Goal: Communication & Community: Answer question/provide support

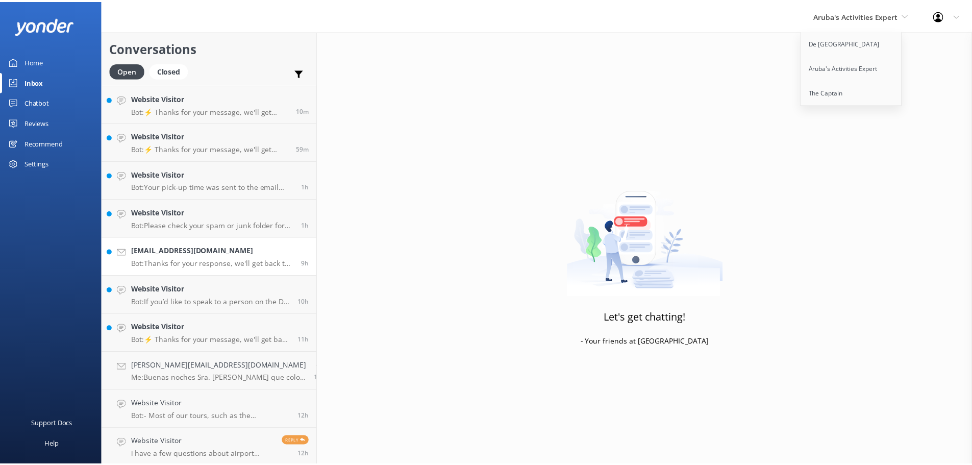
scroll to position [40, 0]
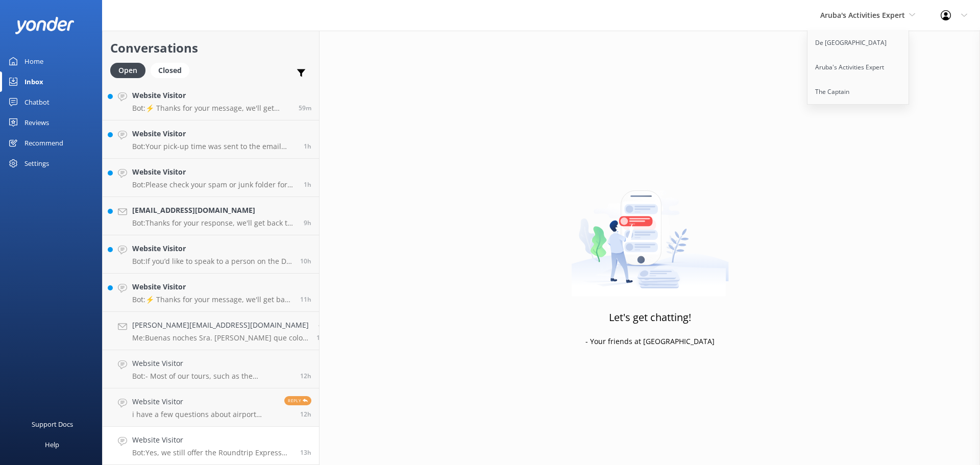
click at [204, 451] on p "Bot: Yes, we still offer the Roundtrip Express Transfer service. It includes an…" at bounding box center [212, 452] width 160 height 9
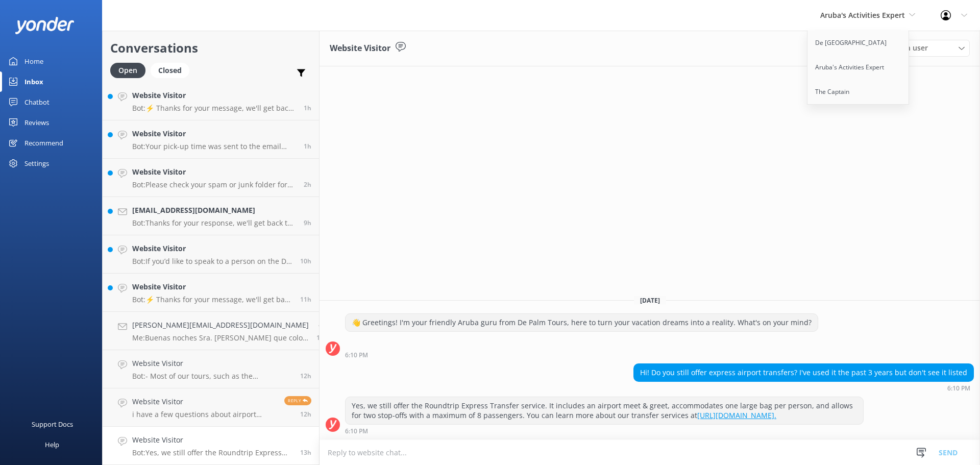
click at [349, 454] on textarea at bounding box center [650, 452] width 660 height 25
type textarea "F"
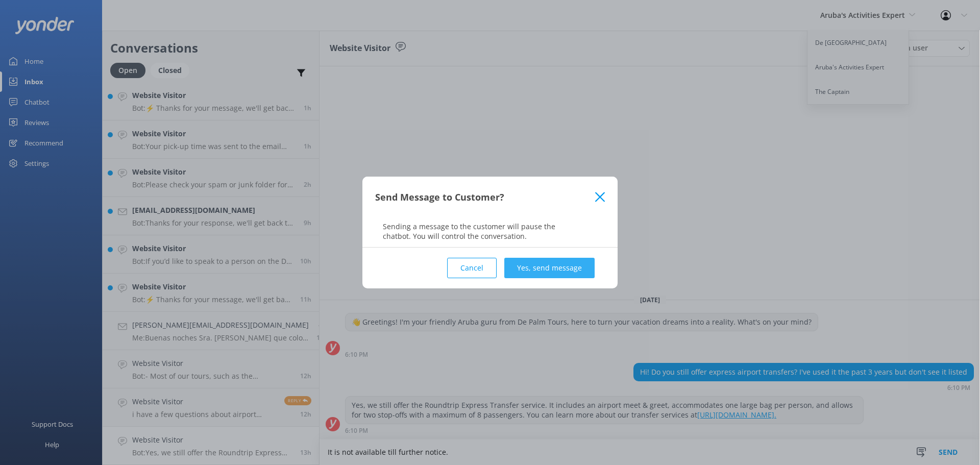
type textarea "It is not available till further notice."
click at [528, 259] on button "Yes, send message" at bounding box center [549, 268] width 90 height 20
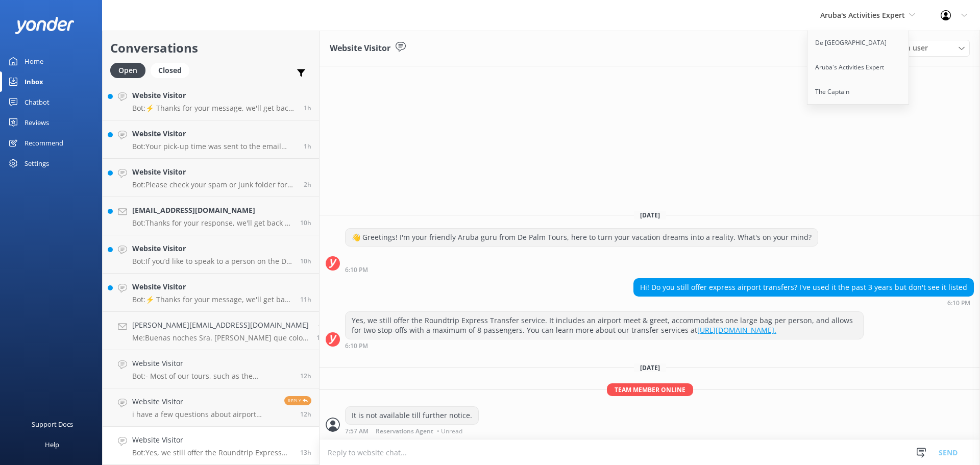
click at [513, 49] on div "Website Visitor Assign user Merienys Frances Casandra Dijkhoff Alberto Tromp Pa…" at bounding box center [650, 49] width 660 height 36
click at [916, 90] on div "Website Visitor Assign user Merienys Frances Casandra Dijkhoff Alberto Tromp Pa…" at bounding box center [650, 248] width 660 height 434
click at [939, 95] on div "Website Visitor Assign user Merienys Frances Casandra Dijkhoff Alberto Tromp Pa…" at bounding box center [650, 248] width 660 height 434
click at [842, 63] on link "Aruba's Activities Expert" at bounding box center [858, 67] width 102 height 25
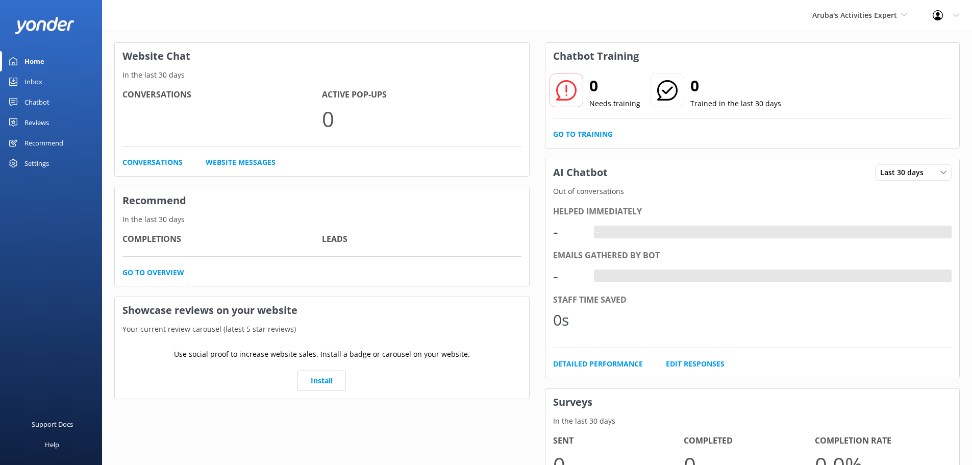
scroll to position [207, 0]
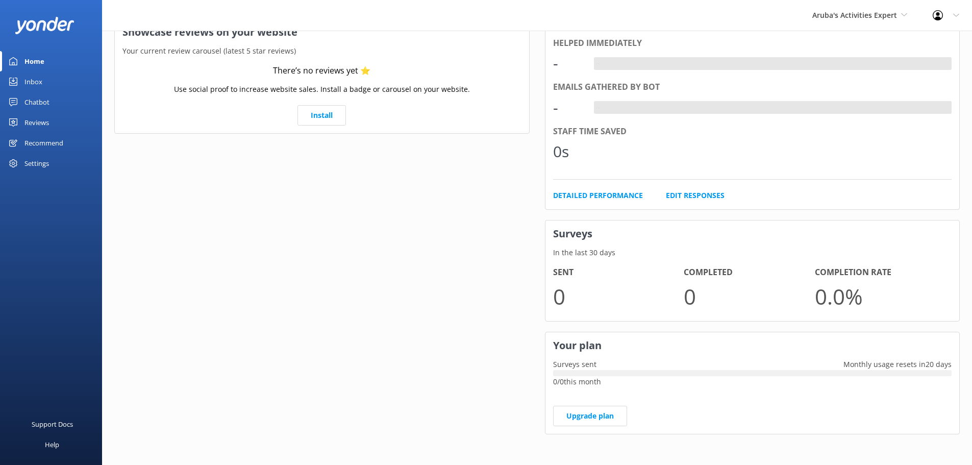
click at [46, 85] on link "Inbox" at bounding box center [51, 81] width 102 height 20
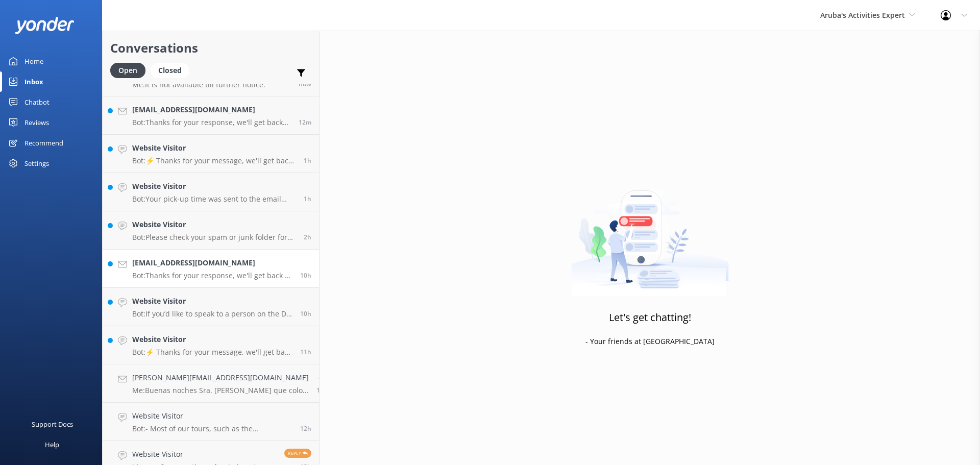
scroll to position [40, 0]
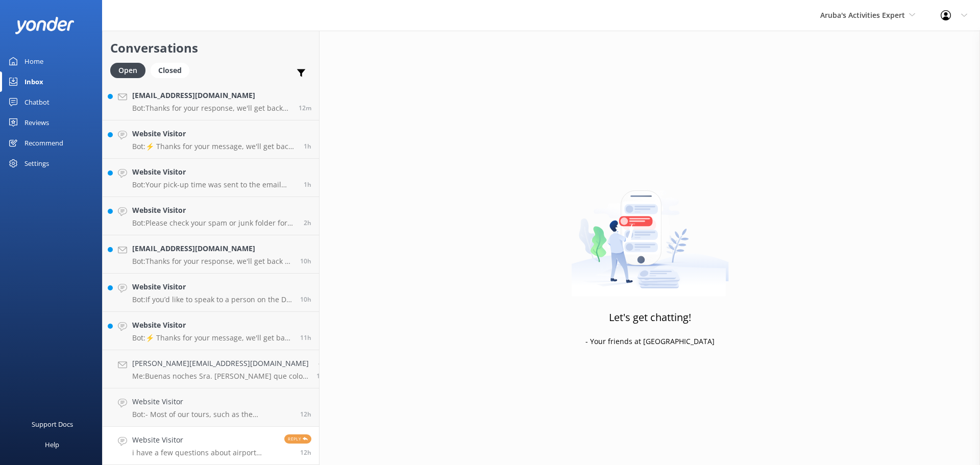
click at [205, 436] on h4 "Website Visitor" at bounding box center [204, 439] width 144 height 11
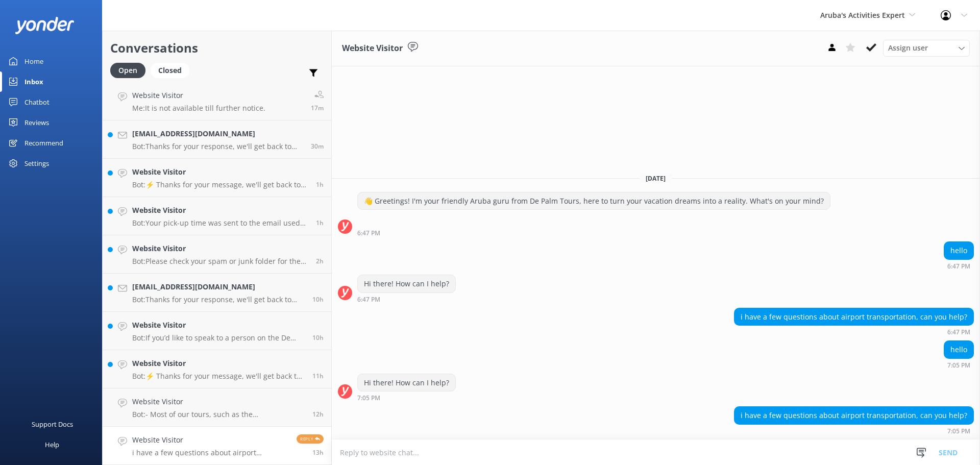
click at [446, 449] on textarea at bounding box center [656, 452] width 648 height 25
type textarea "about airport transfer you can sent an email to info@depalmtours.com"
click at [961, 459] on button "Send" at bounding box center [948, 452] width 38 height 26
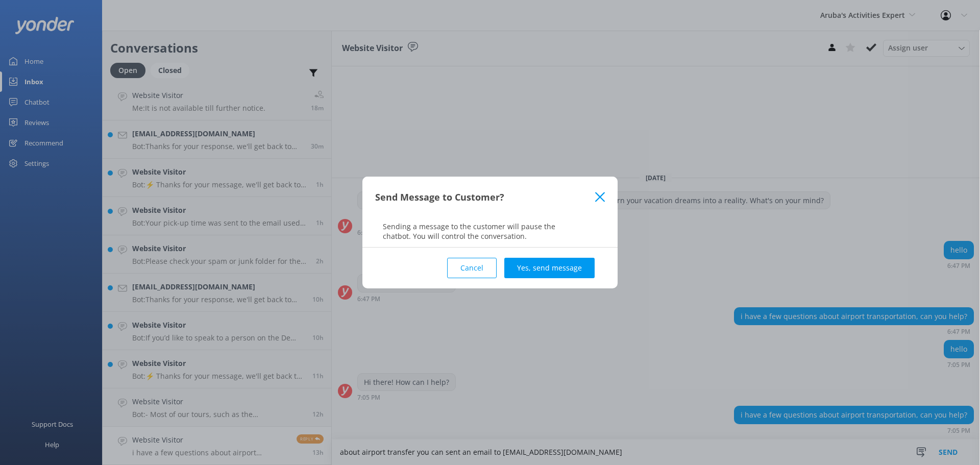
click at [537, 252] on div "Cancel Yes, send message" at bounding box center [490, 268] width 230 height 41
click at [546, 266] on button "Yes, send message" at bounding box center [549, 268] width 90 height 20
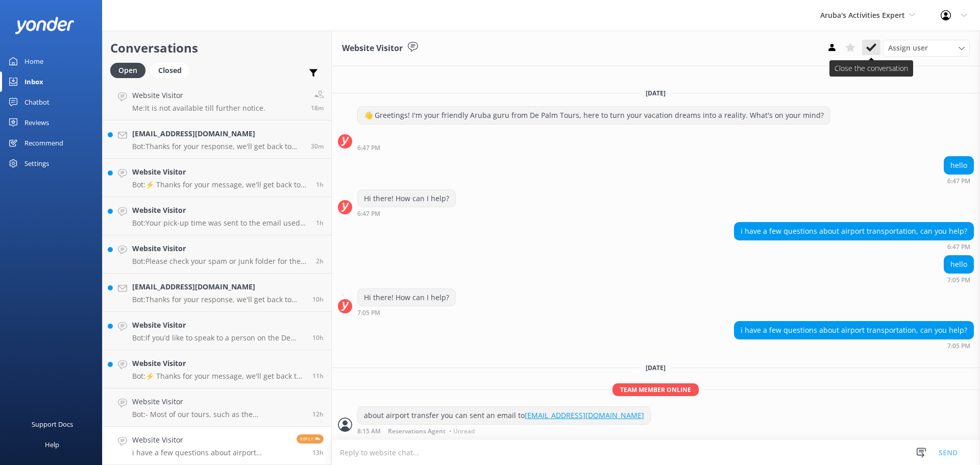
click at [871, 50] on use at bounding box center [871, 47] width 10 height 8
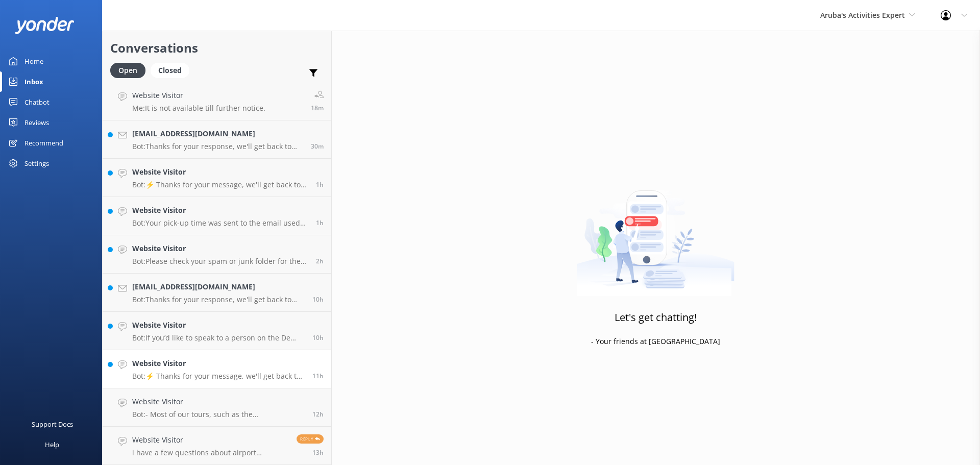
scroll to position [2, 0]
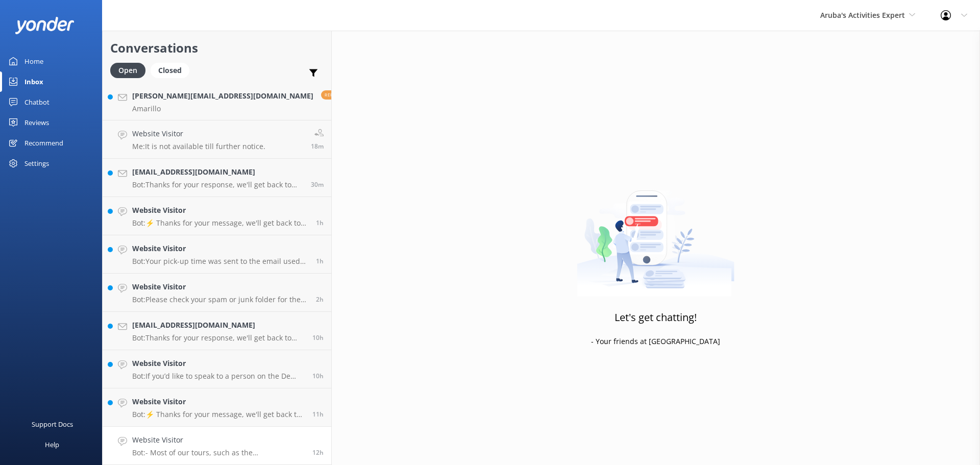
click at [208, 433] on link "Website Visitor Bot: - Most of our tours, such as the Baby Beach Off-Road Safar…" at bounding box center [217, 446] width 229 height 38
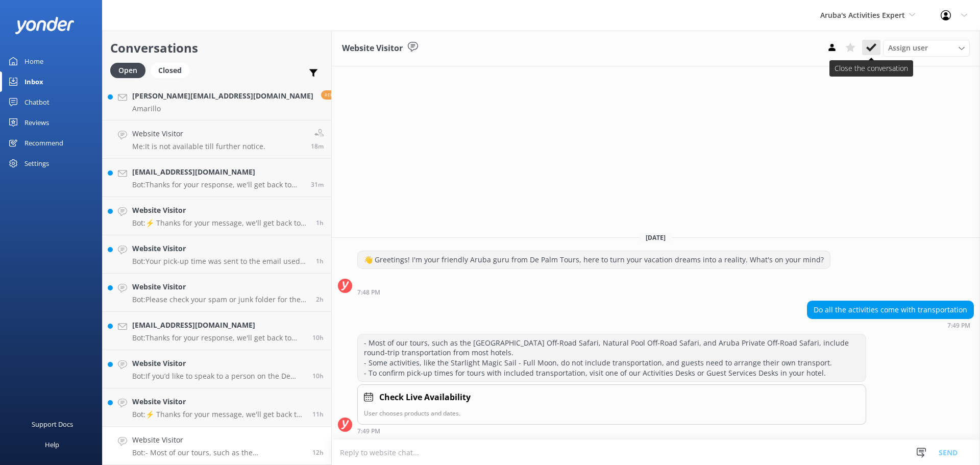
click at [874, 44] on icon at bounding box center [871, 47] width 10 height 10
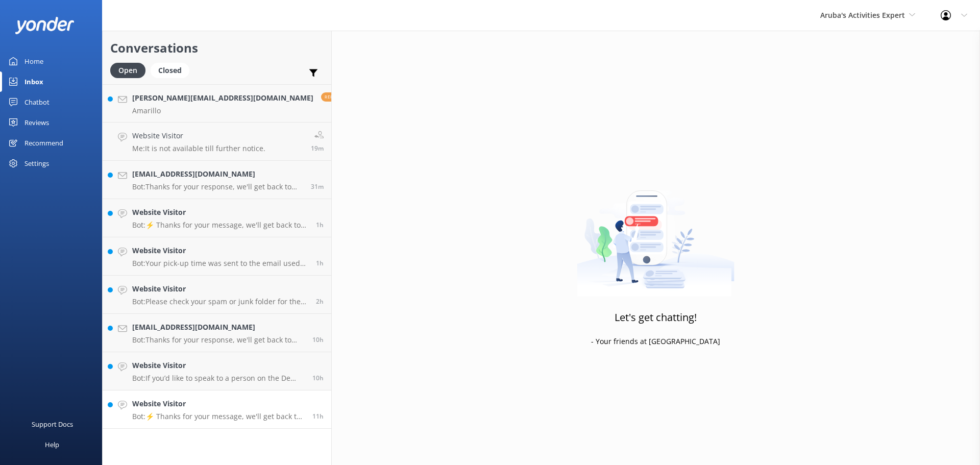
click at [236, 397] on link "Website Visitor Bot: ⚡ Thanks for your message, we'll get back to you as soon a…" at bounding box center [217, 409] width 229 height 38
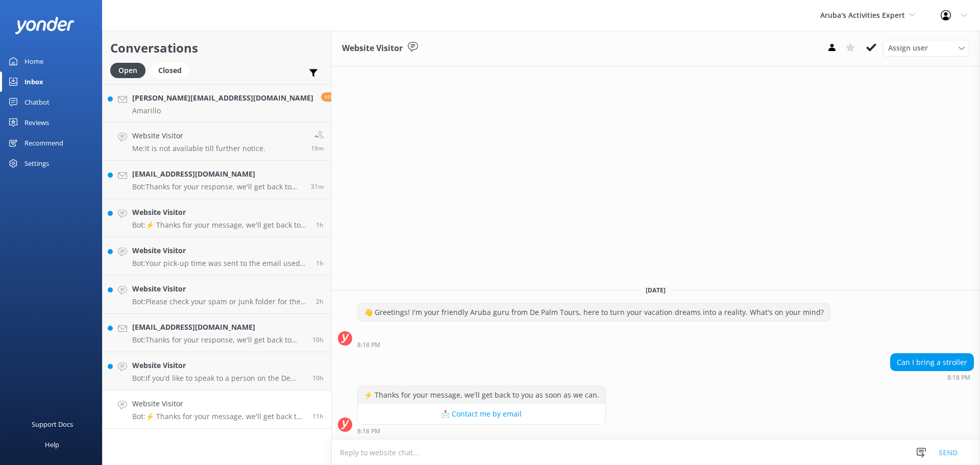
click at [436, 453] on textarea at bounding box center [656, 452] width 648 height 25
click at [429, 452] on textarea at bounding box center [656, 452] width 648 height 25
click at [396, 456] on textarea at bounding box center [656, 452] width 648 height 25
type textarea "Y"
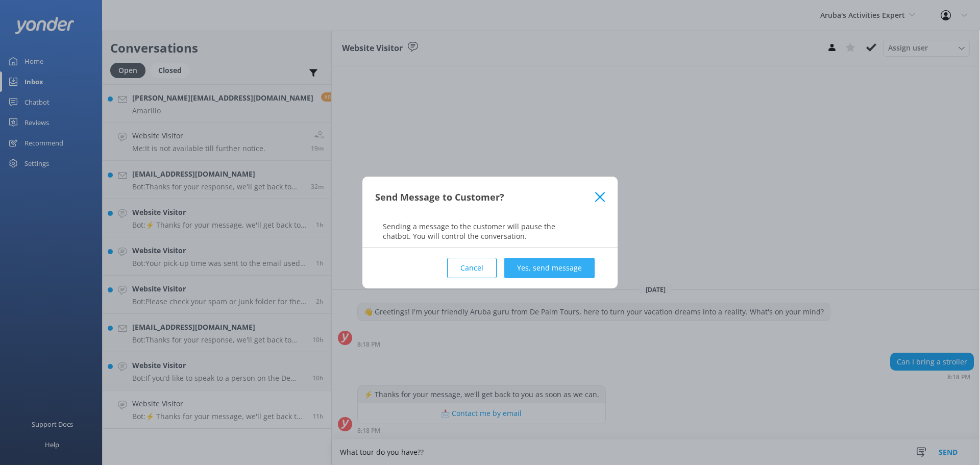
type textarea "What tour do you have??"
click at [543, 267] on button "Yes, send message" at bounding box center [549, 268] width 90 height 20
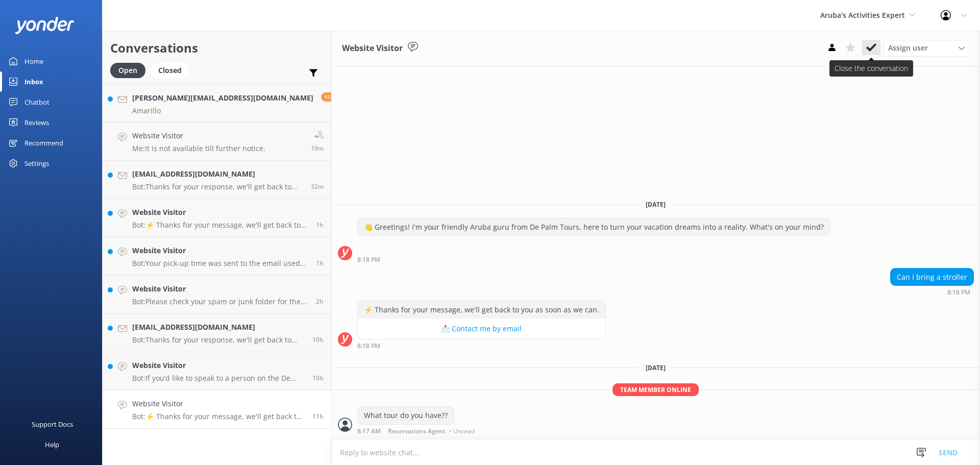
click at [872, 46] on icon at bounding box center [871, 47] width 10 height 10
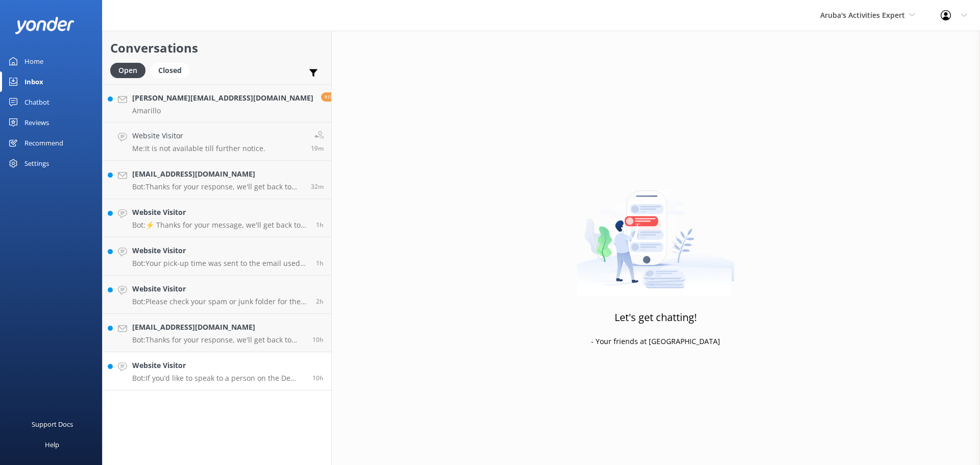
click at [194, 378] on p "Bot: If you’d like to speak to a person on the De Palm team, please call +29752…" at bounding box center [218, 378] width 173 height 9
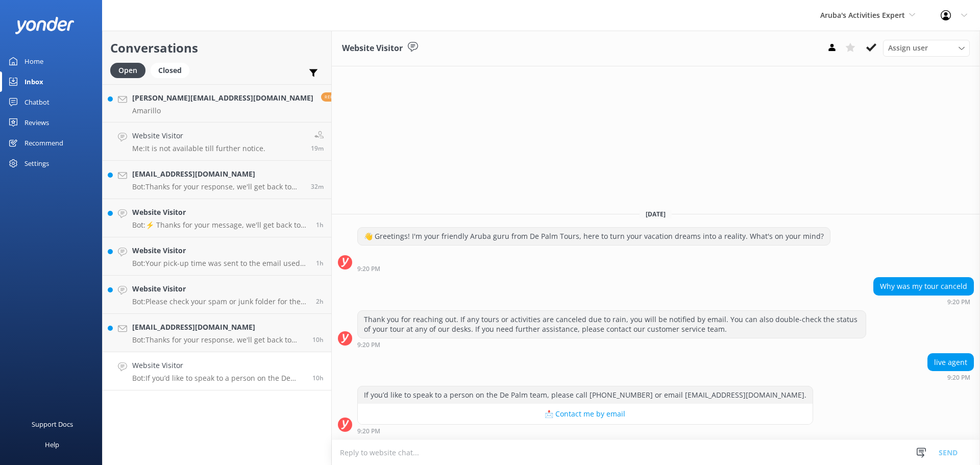
click at [395, 457] on textarea at bounding box center [656, 452] width 648 height 25
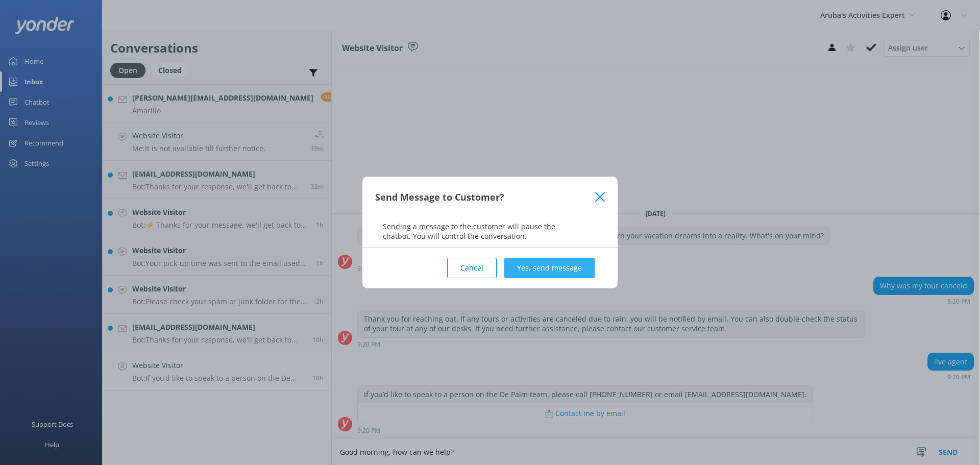
type textarea "Good morning, how can we help?"
click at [556, 276] on button "Yes, send message" at bounding box center [549, 268] width 90 height 20
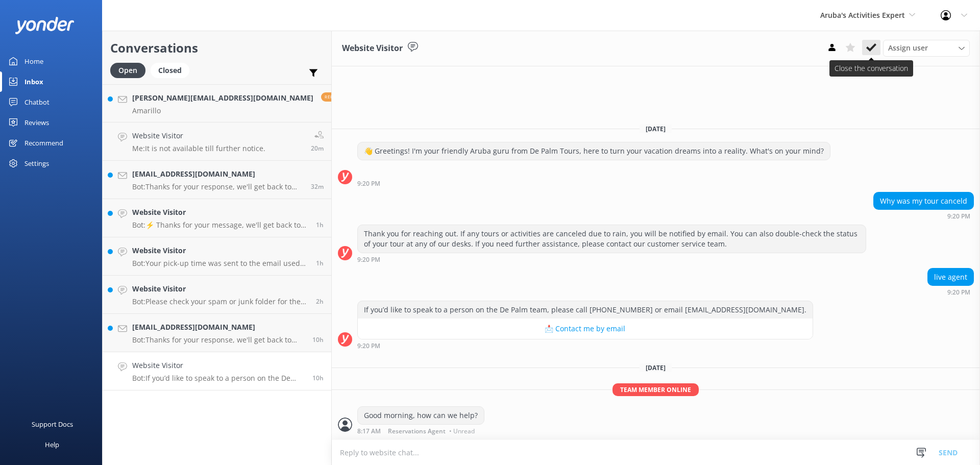
click at [870, 47] on icon at bounding box center [871, 47] width 10 height 10
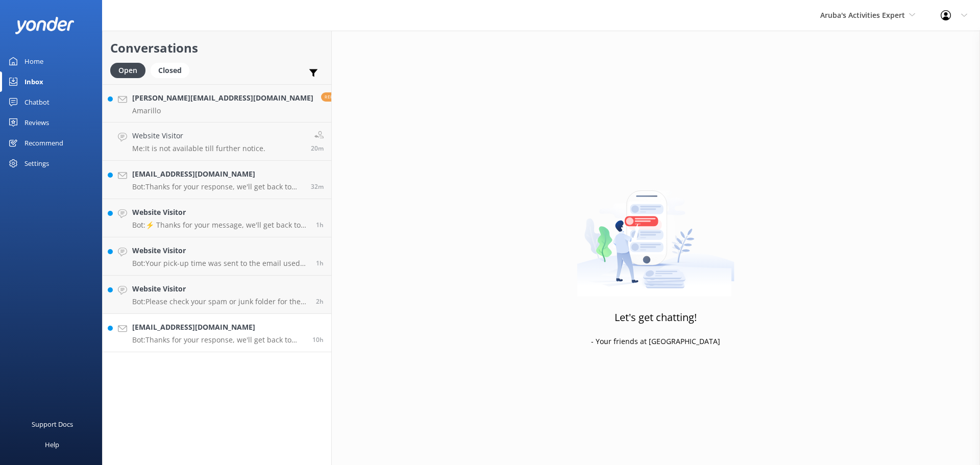
click at [250, 330] on h4 "jcjsamantha8@gmail.com" at bounding box center [218, 327] width 173 height 11
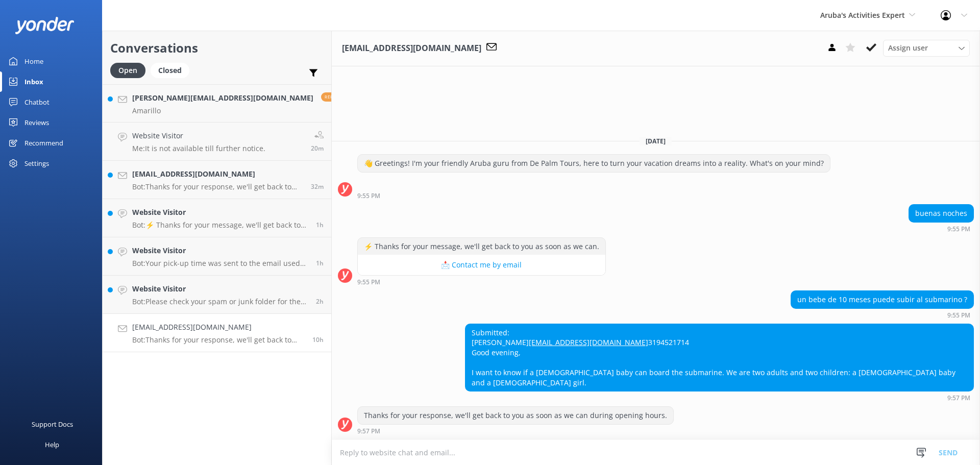
click at [420, 453] on textarea at bounding box center [656, 452] width 648 height 25
type textarea "Good morning for the submarine ages need to be 4 and up, for the semi submarine…"
click at [951, 451] on button "Send" at bounding box center [948, 452] width 38 height 26
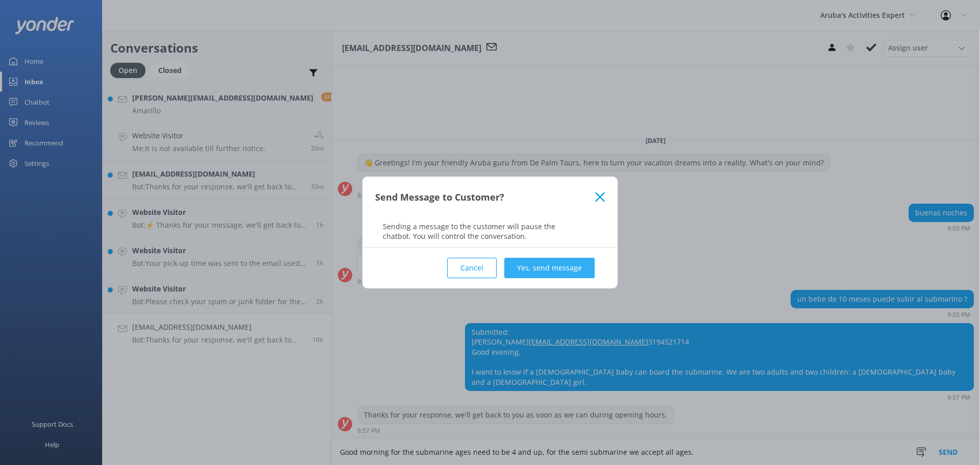
click at [580, 278] on button "Yes, send message" at bounding box center [549, 268] width 90 height 20
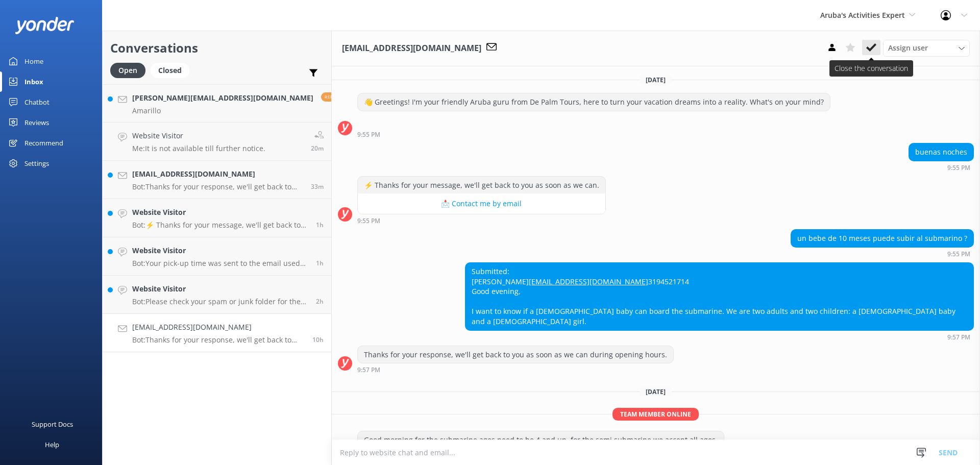
scroll to position [34, 0]
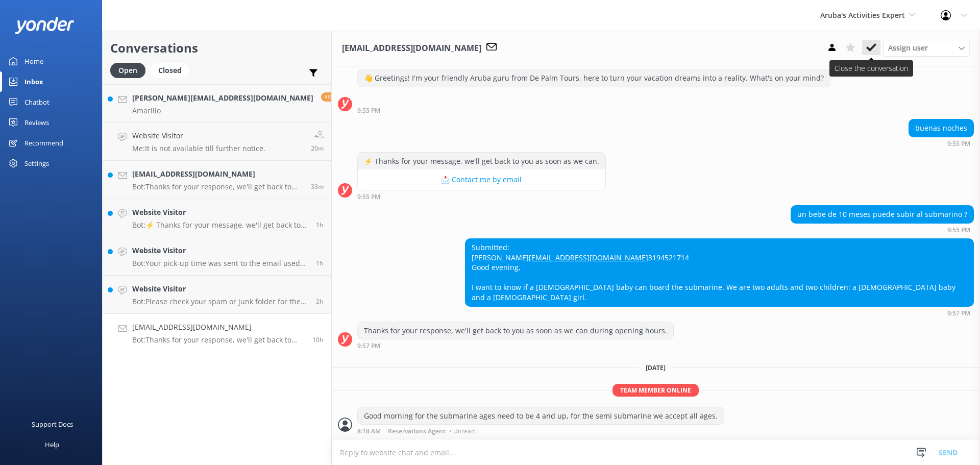
click at [871, 46] on icon at bounding box center [871, 47] width 10 height 10
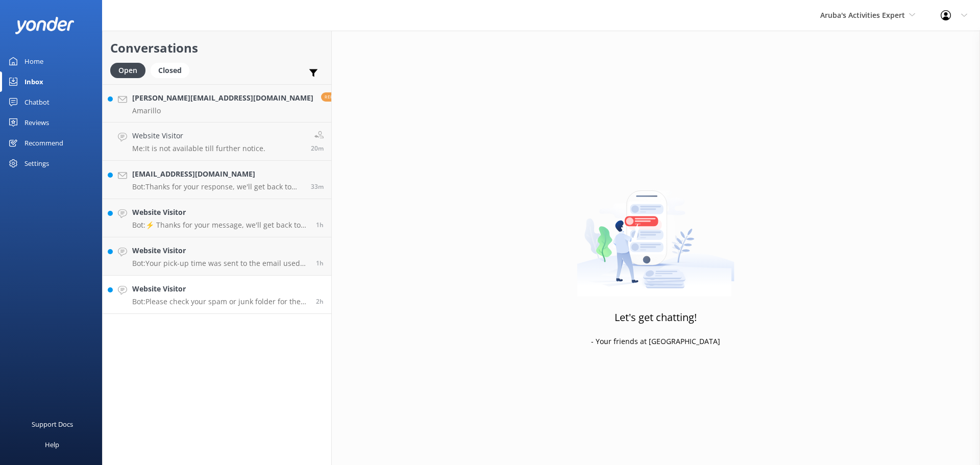
click at [207, 291] on h4 "Website Visitor" at bounding box center [220, 288] width 176 height 11
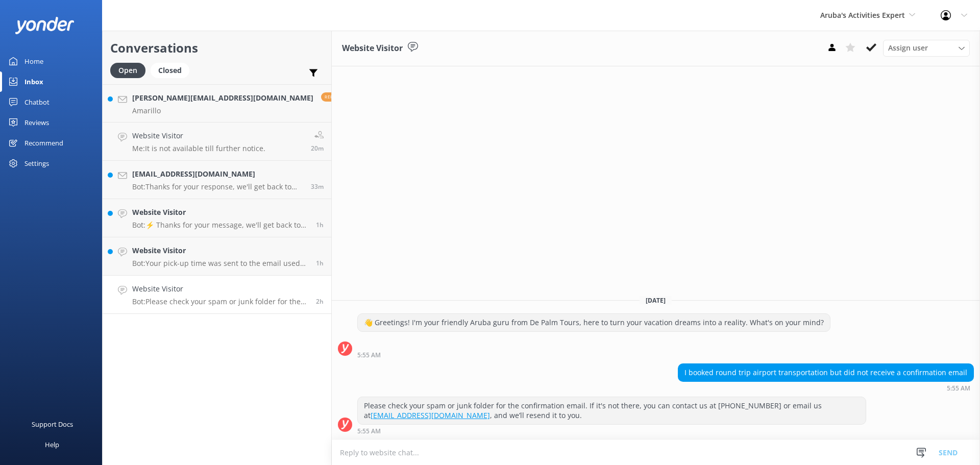
click at [572, 457] on textarea at bounding box center [656, 452] width 648 height 25
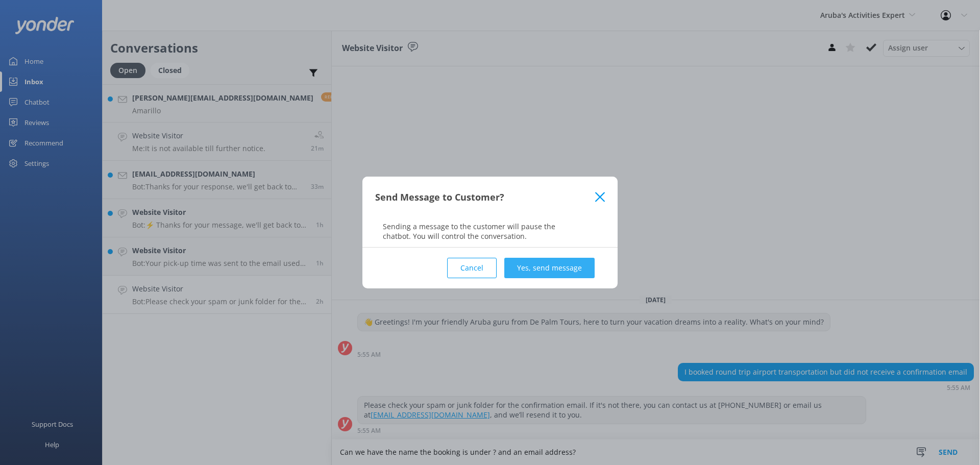
type textarea "Can we have the name the booking is under ? and an email address?"
click at [525, 267] on button "Yes, send message" at bounding box center [549, 268] width 90 height 20
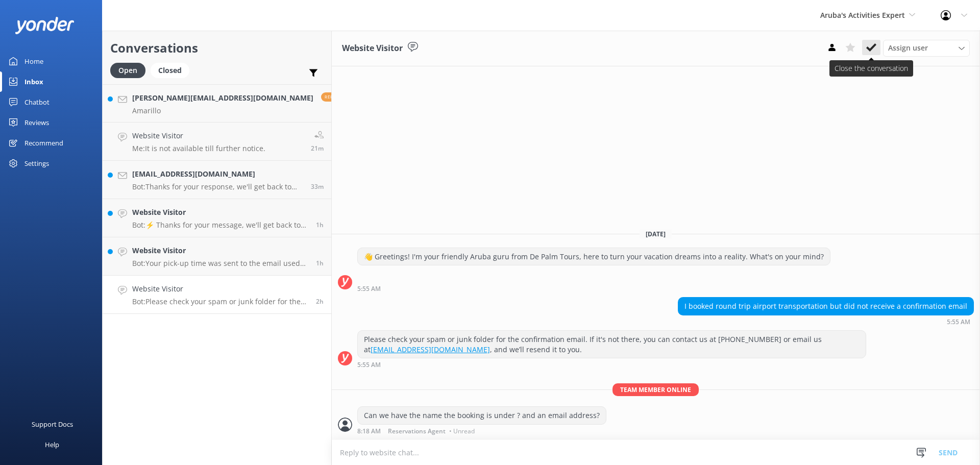
click at [867, 45] on icon at bounding box center [871, 47] width 10 height 10
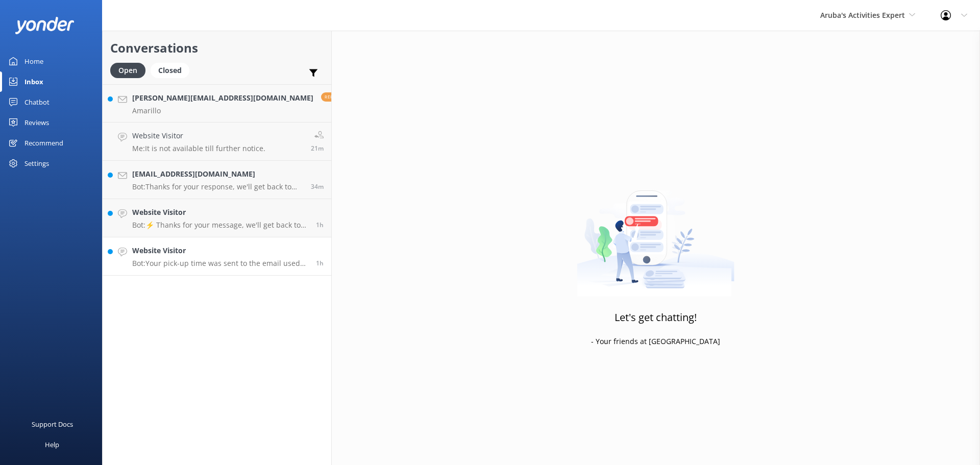
click at [208, 271] on link "Website Visitor Bot: Your pick-up time was sent to the email used to book your …" at bounding box center [217, 256] width 229 height 38
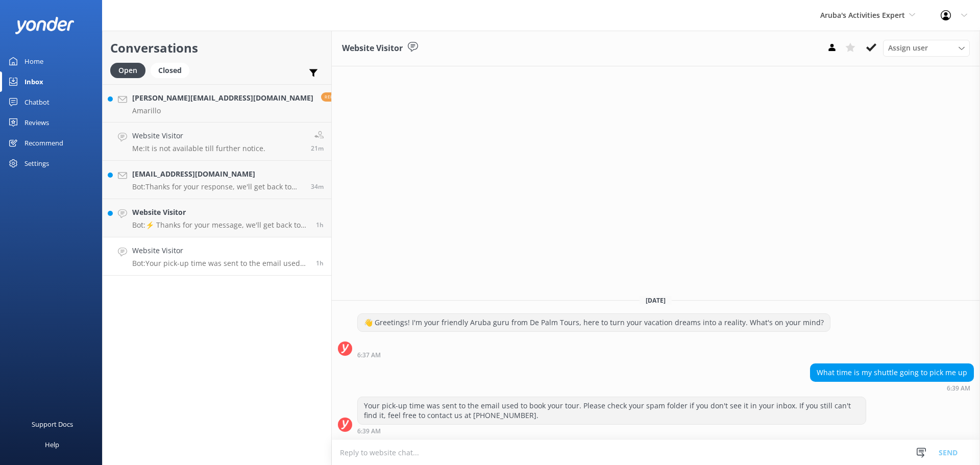
click at [525, 457] on textarea at bounding box center [656, 452] width 648 height 25
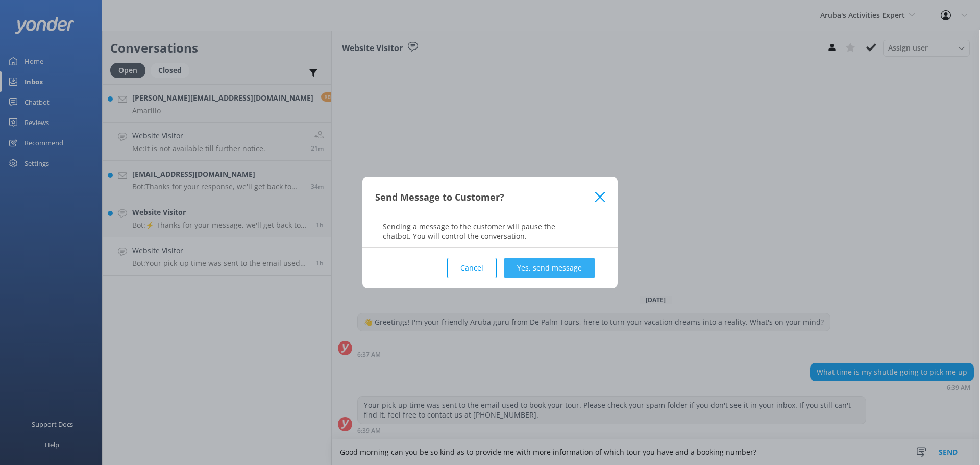
type textarea "Good morning can you be so kind as to provide me with more information of which…"
click at [555, 268] on button "Yes, send message" at bounding box center [549, 268] width 90 height 20
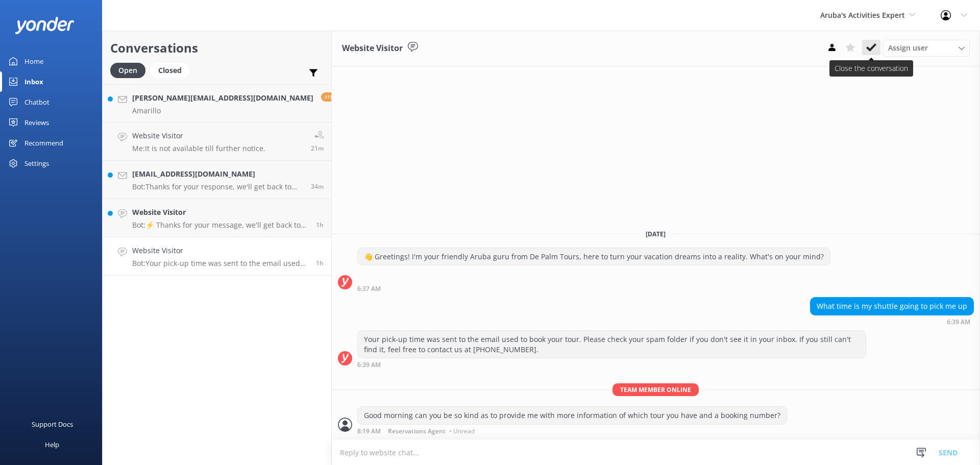
click at [868, 51] on icon at bounding box center [871, 47] width 10 height 10
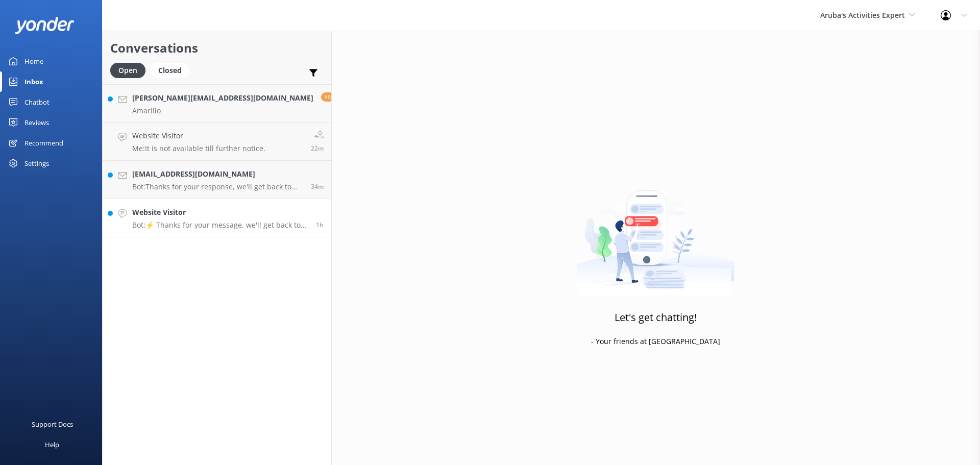
click at [186, 217] on h4 "Website Visitor" at bounding box center [220, 212] width 176 height 11
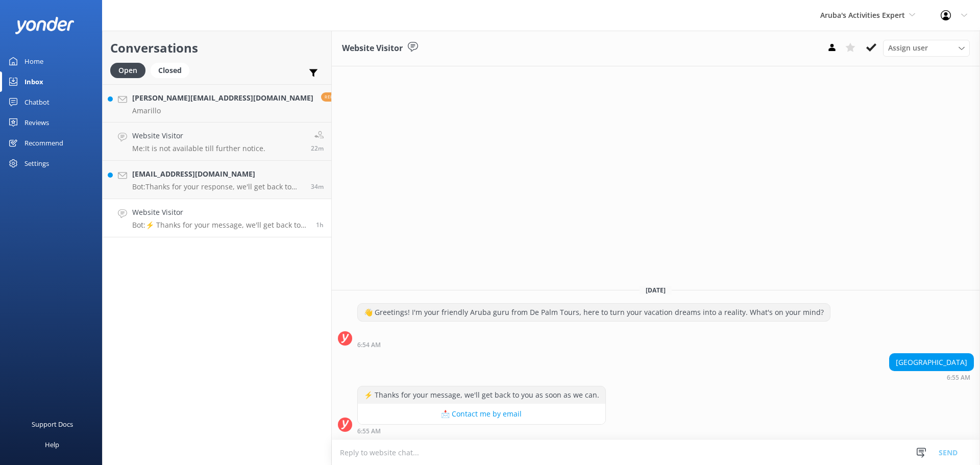
click at [466, 454] on textarea at bounding box center [656, 452] width 648 height 25
click at [876, 47] on button at bounding box center [871, 47] width 18 height 15
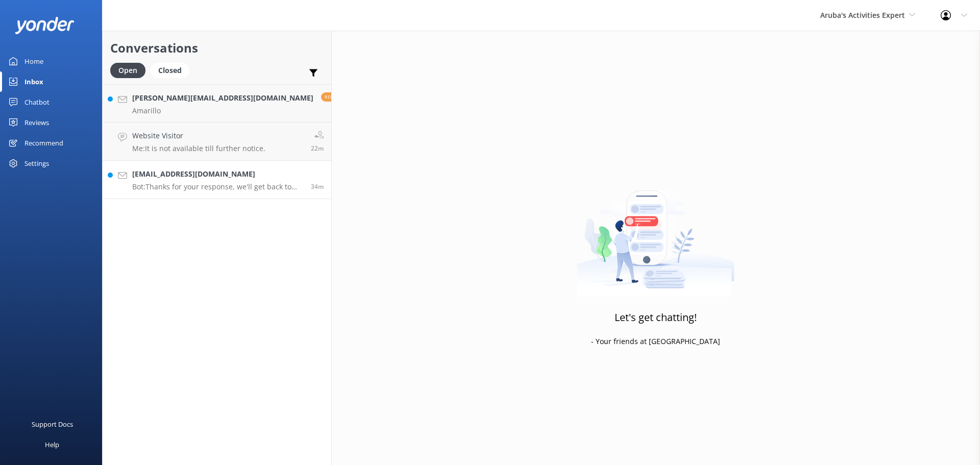
click at [227, 188] on p "Bot: Thanks for your response, we'll get back to you as soon as we can during o…" at bounding box center [217, 186] width 171 height 9
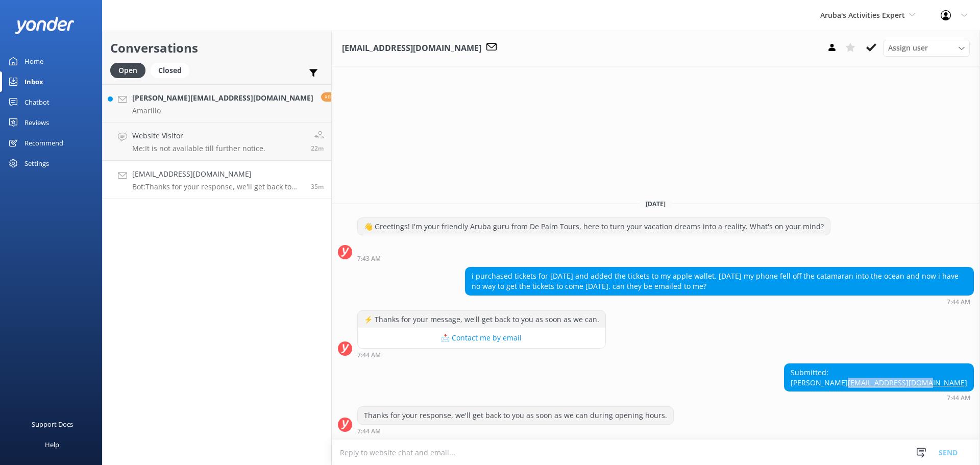
drag, startPoint x: 970, startPoint y: 383, endPoint x: 889, endPoint y: 386, distance: 80.7
click at [889, 386] on div "Submitted: kayla nelson kayla42388@gmail.com" at bounding box center [879, 377] width 189 height 27
copy link "kayla42388@gmail.com"
click at [385, 451] on textarea at bounding box center [656, 452] width 648 height 25
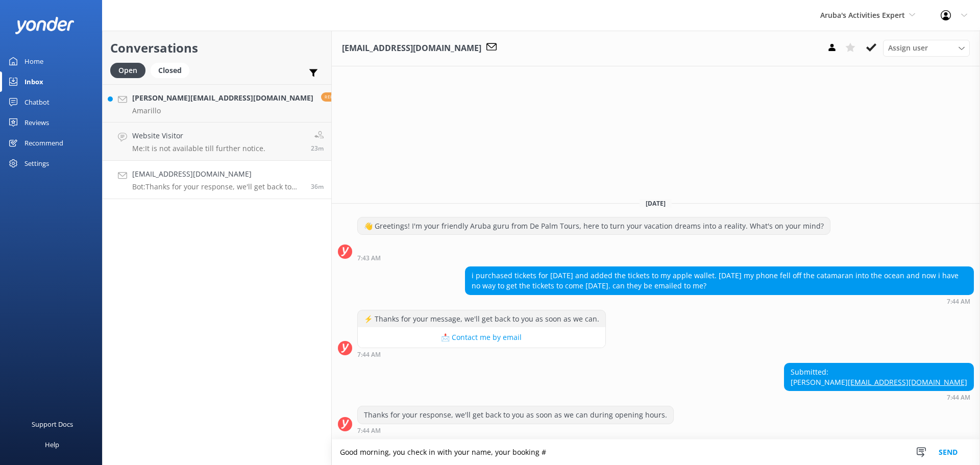
paste textarea "Booking #304567135"
click at [602, 456] on textarea "Good morning, you check in with your name, your booking #Booking #304567135" at bounding box center [656, 452] width 648 height 26
paste textarea "Terms and Conditions - De Palm Island: Yes Edit Divi Dutch Village Beach Resort…"
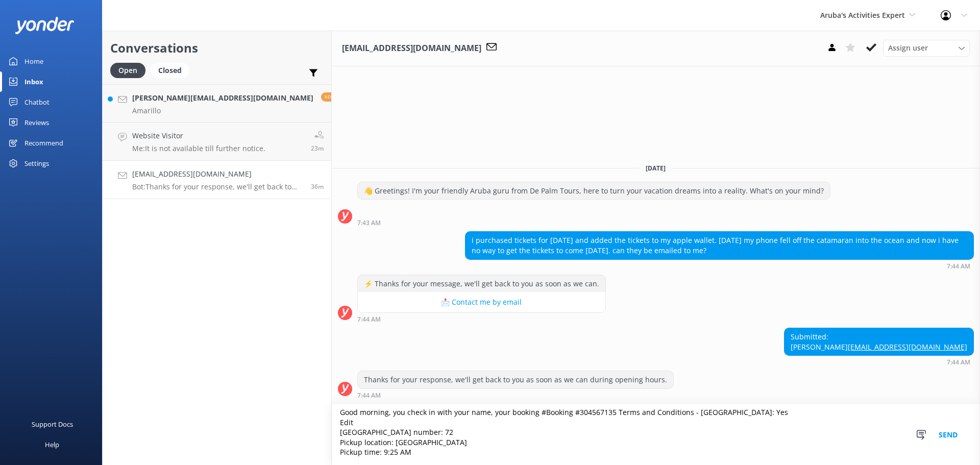
drag, startPoint x: 333, startPoint y: 421, endPoint x: 312, endPoint y: 420, distance: 21.4
click at [332, 420] on textarea "Good morning, you check in with your name, your booking #Booking #304567135 Ter…" at bounding box center [656, 434] width 648 height 61
type textarea "Good morning, you check in with your name, your booking #Booking #304567135 Ter…"
click at [944, 434] on button "Send" at bounding box center [948, 434] width 38 height 61
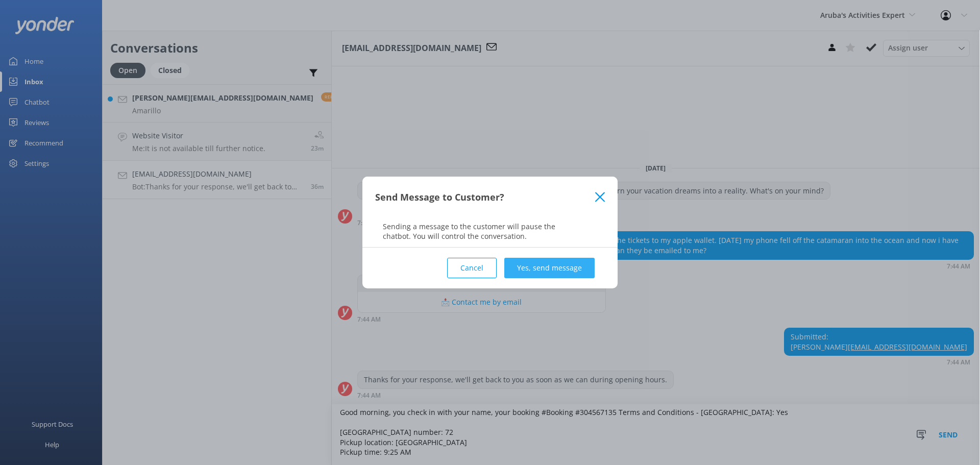
click at [565, 265] on button "Yes, send message" at bounding box center [549, 268] width 90 height 20
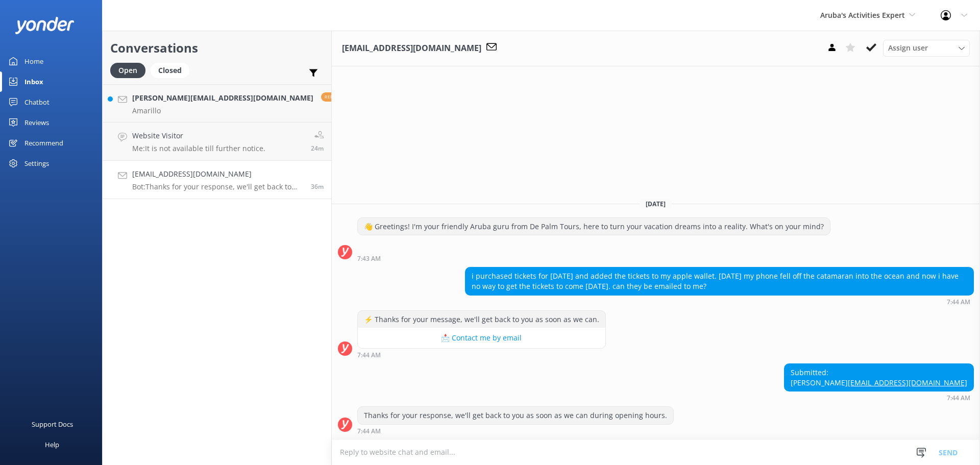
scroll to position [2, 0]
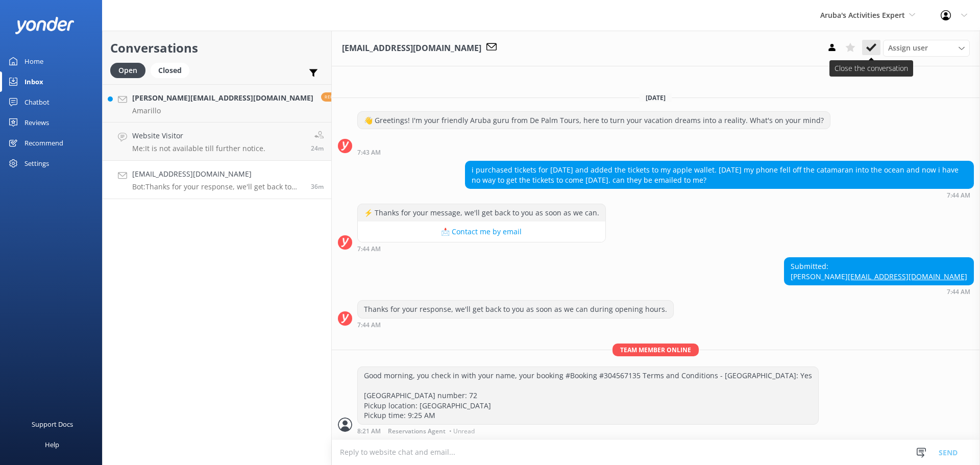
click at [874, 45] on use at bounding box center [871, 47] width 10 height 8
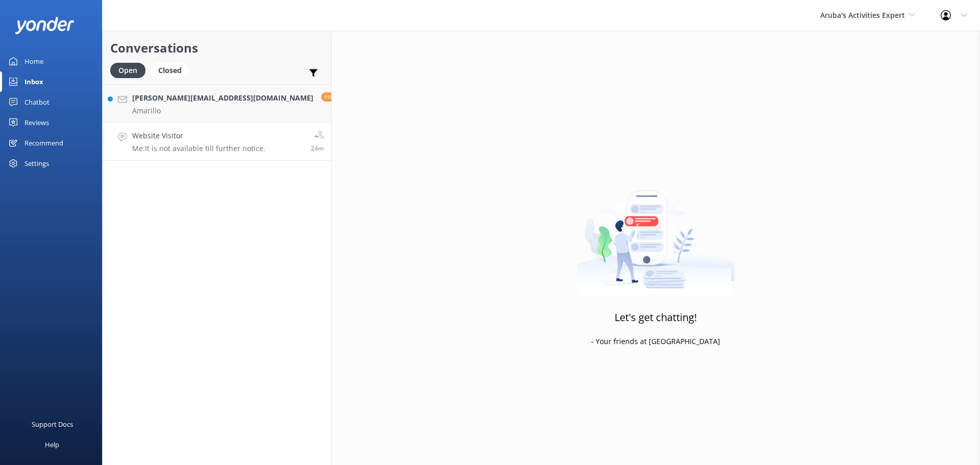
click at [174, 137] on h4 "Website Visitor" at bounding box center [198, 135] width 133 height 11
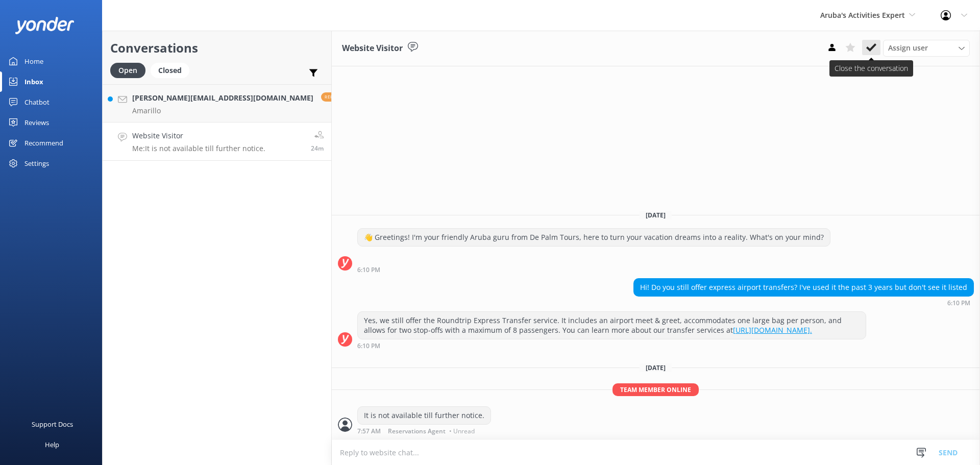
click at [866, 47] on icon at bounding box center [871, 47] width 10 height 10
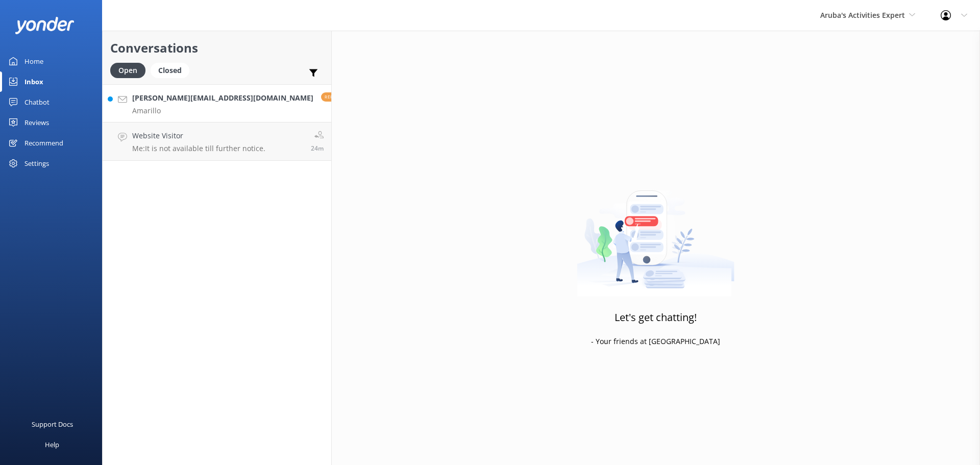
click at [211, 110] on link "lola@cardinaltravel.cl Amarillo Reply 14m" at bounding box center [217, 103] width 229 height 38
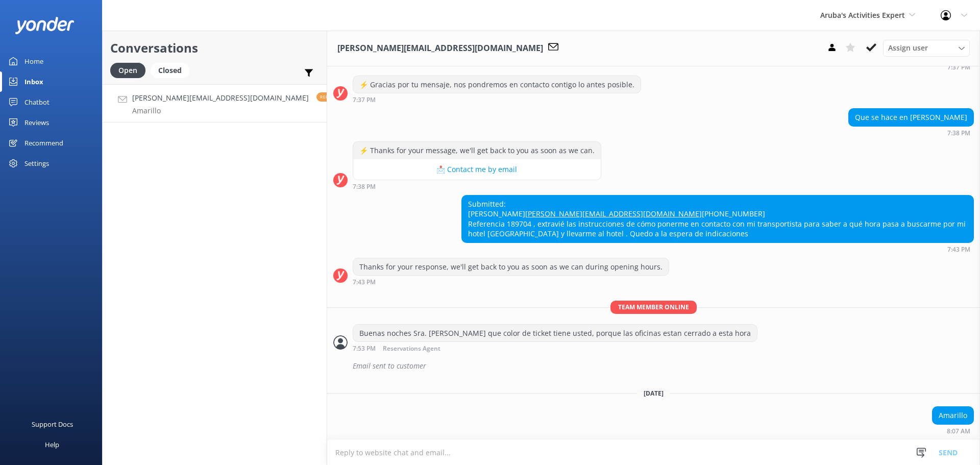
scroll to position [262, 0]
click at [393, 456] on textarea at bounding box center [653, 452] width 653 height 25
click at [408, 455] on textarea at bounding box center [653, 452] width 653 height 25
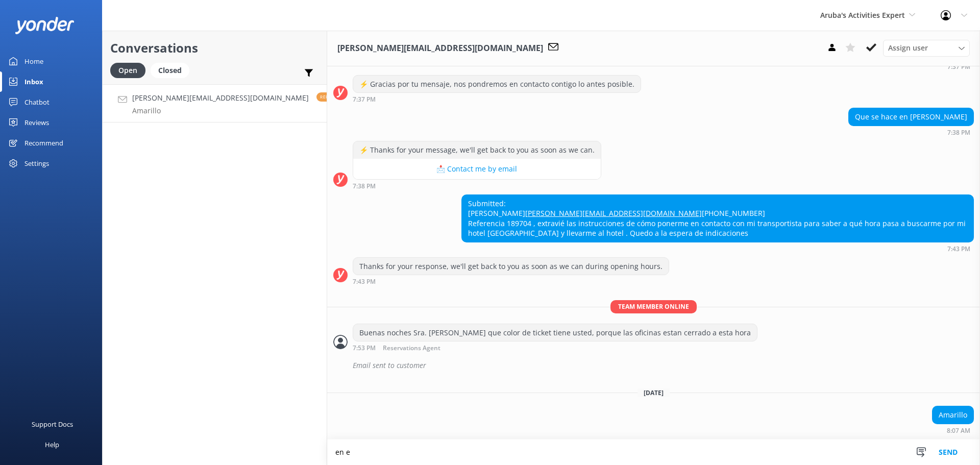
scroll to position [263, 0]
type textarea "e"
type textarea "En el hotel riu hay un escritorio de de palm tours"
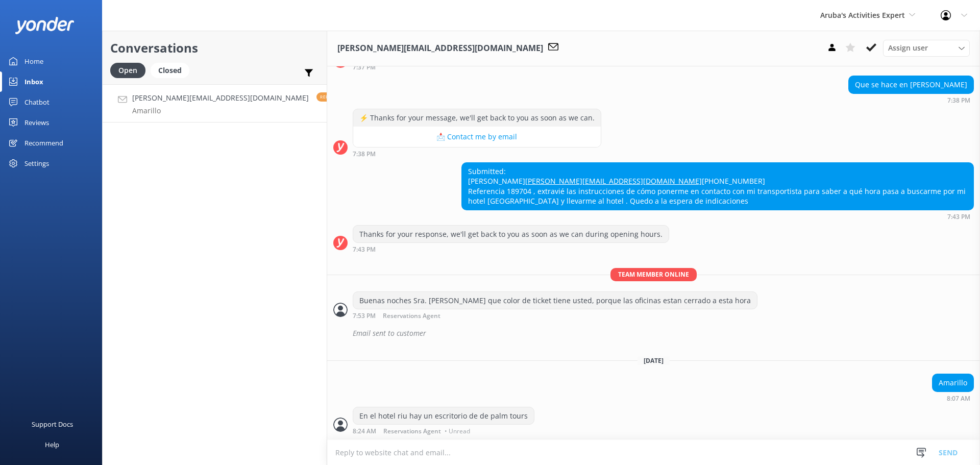
scroll to position [296, 0]
click at [872, 43] on icon at bounding box center [871, 47] width 10 height 10
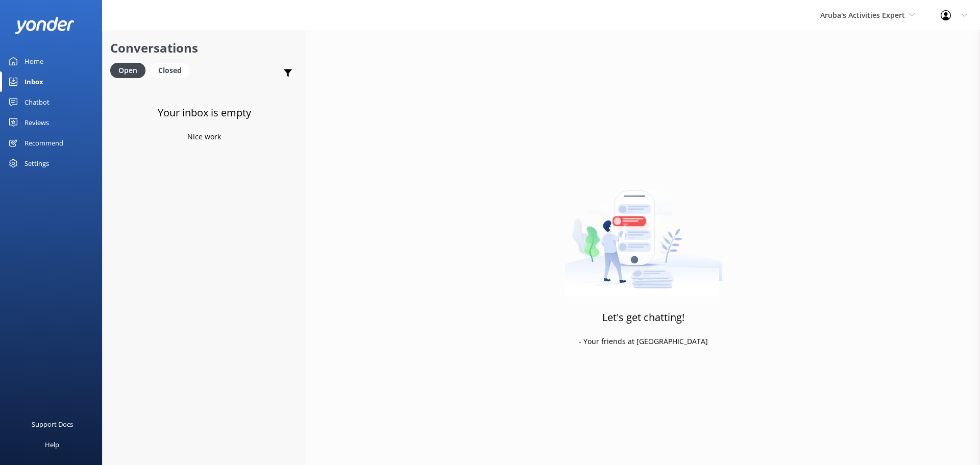
click at [851, 25] on div "Aruba's Activities Expert De Palm Island Aruba's Activities Expert The Captain" at bounding box center [867, 15] width 120 height 31
click at [852, 38] on link "De [GEOGRAPHIC_DATA]" at bounding box center [858, 43] width 102 height 25
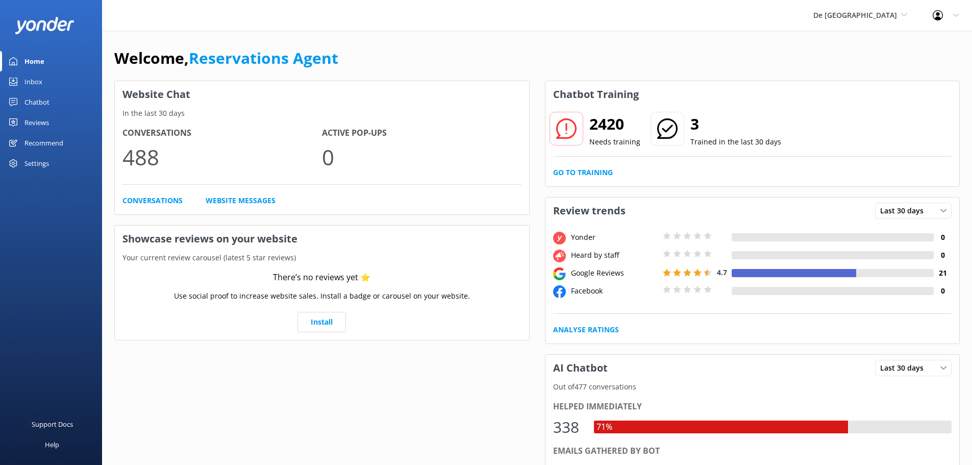
click at [43, 82] on link "Inbox" at bounding box center [51, 81] width 102 height 20
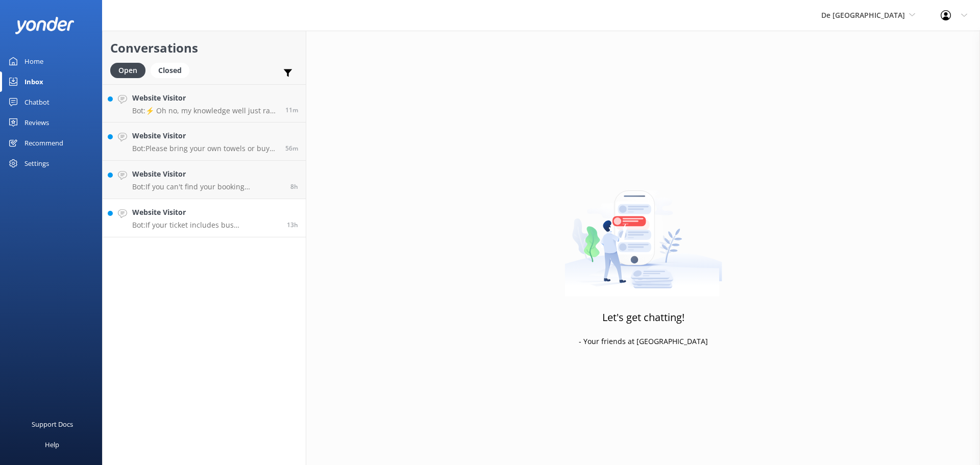
click at [223, 213] on h4 "Website Visitor" at bounding box center [205, 212] width 147 height 11
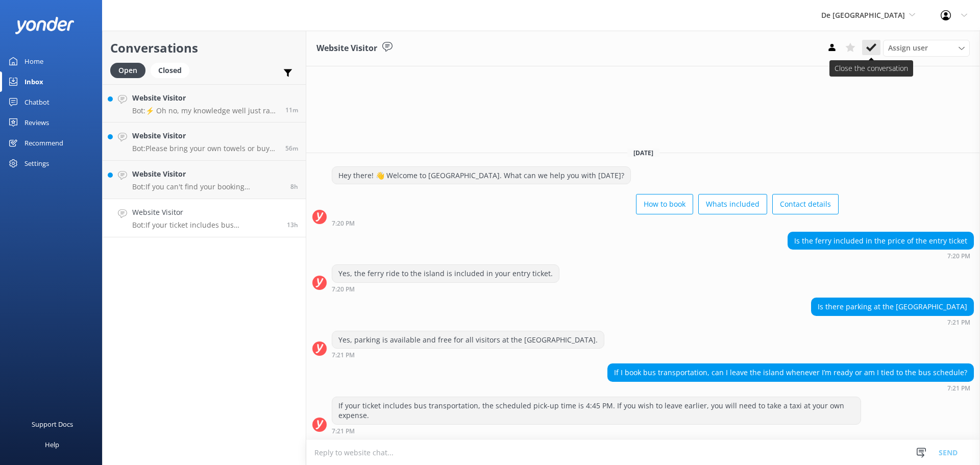
click at [871, 44] on icon at bounding box center [871, 47] width 10 height 10
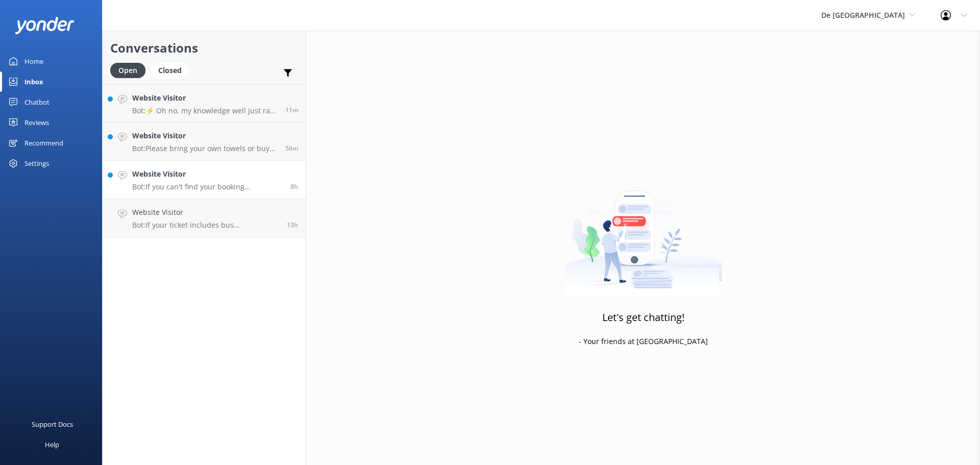
click at [192, 182] on p "Bot: If you can't find your booking confirmation, check your junk or promotions…" at bounding box center [207, 186] width 151 height 9
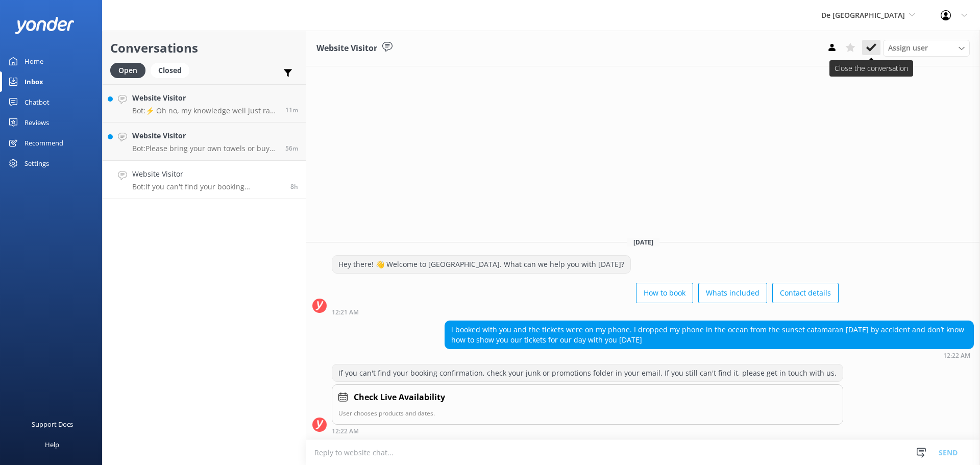
click at [868, 44] on icon at bounding box center [871, 47] width 10 height 10
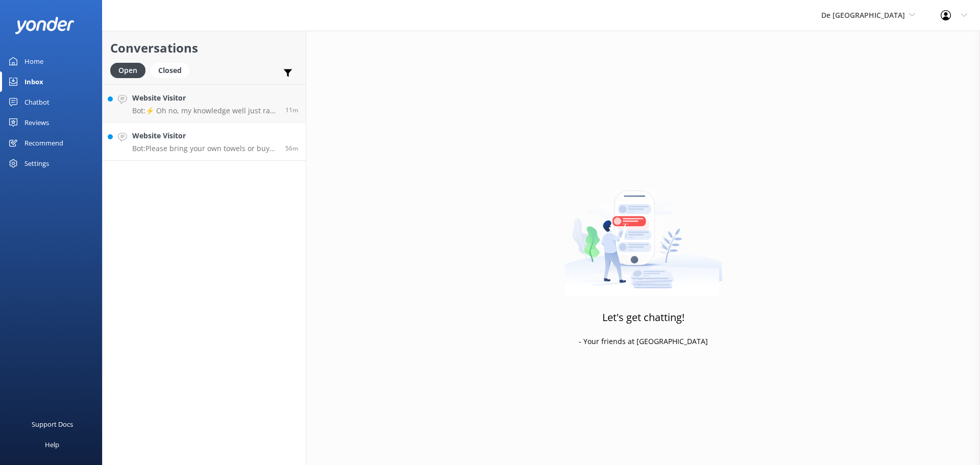
click at [206, 150] on p "Bot: Please bring your own towels or buy them at the gift shop on the island. I…" at bounding box center [204, 148] width 145 height 9
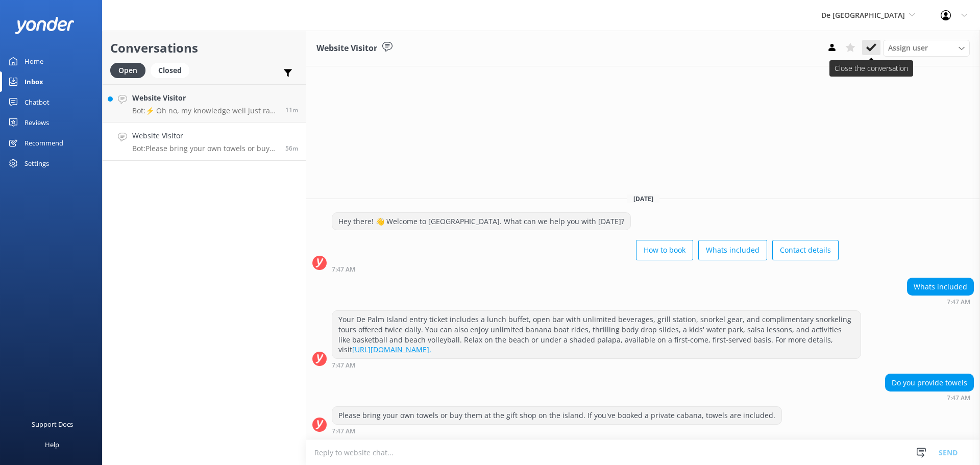
click at [867, 42] on button at bounding box center [871, 47] width 18 height 15
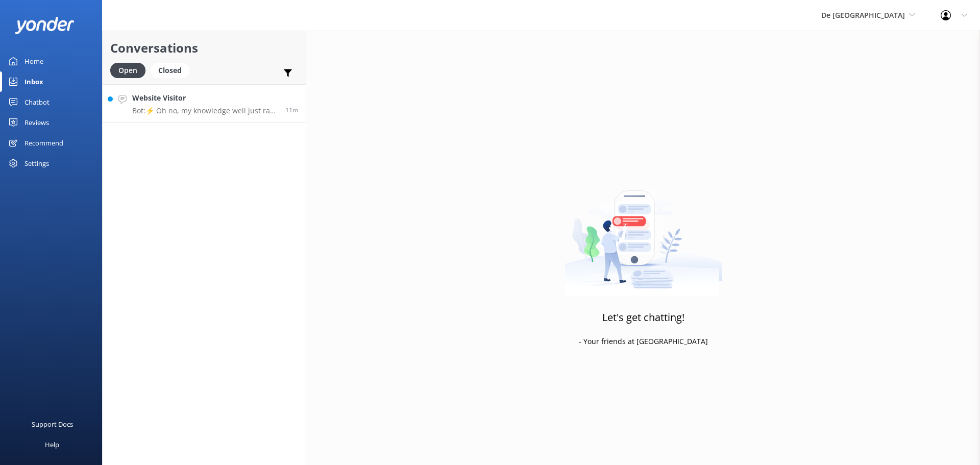
click at [214, 101] on h4 "Website Visitor" at bounding box center [204, 97] width 145 height 11
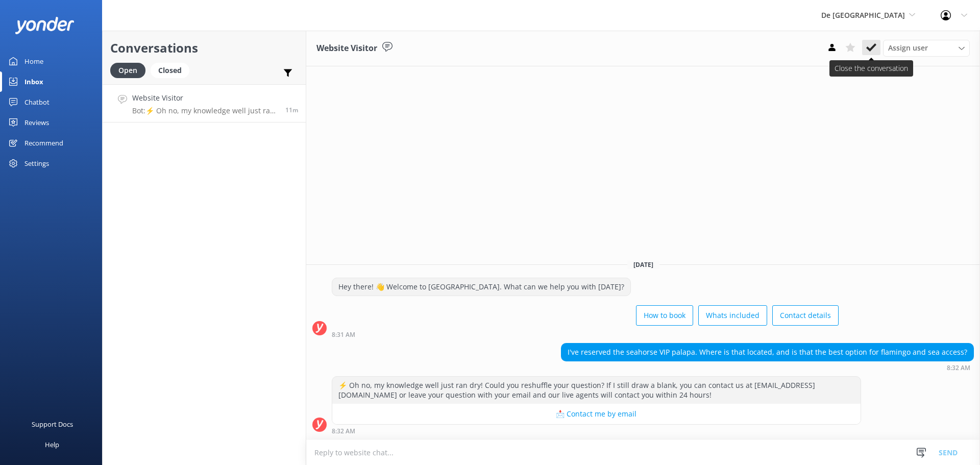
click at [870, 44] on icon at bounding box center [871, 47] width 10 height 10
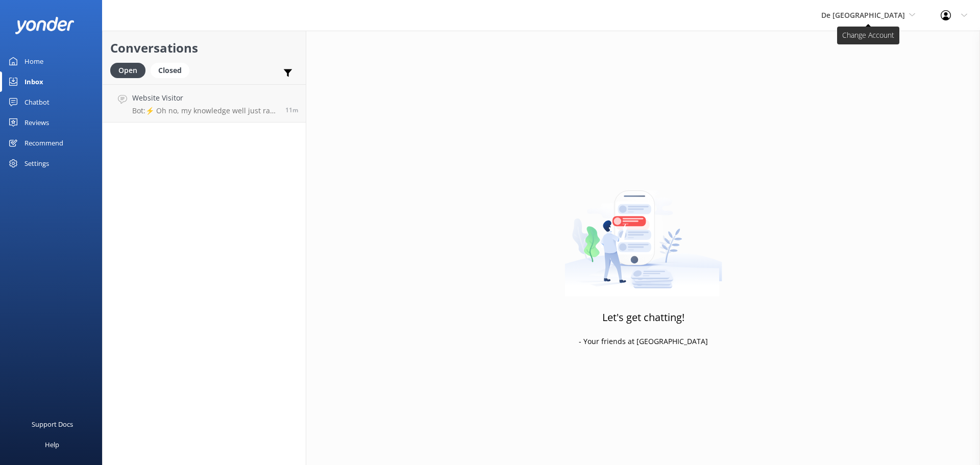
click at [868, 16] on span "De [GEOGRAPHIC_DATA]" at bounding box center [863, 15] width 84 height 10
click at [873, 46] on link "De [GEOGRAPHIC_DATA]" at bounding box center [860, 43] width 102 height 25
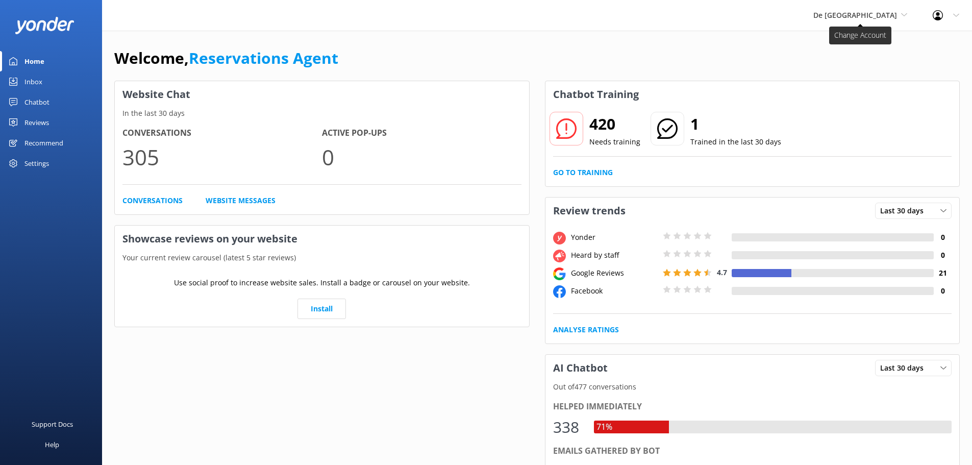
click at [887, 20] on span "De [GEOGRAPHIC_DATA]" at bounding box center [861, 15] width 94 height 11
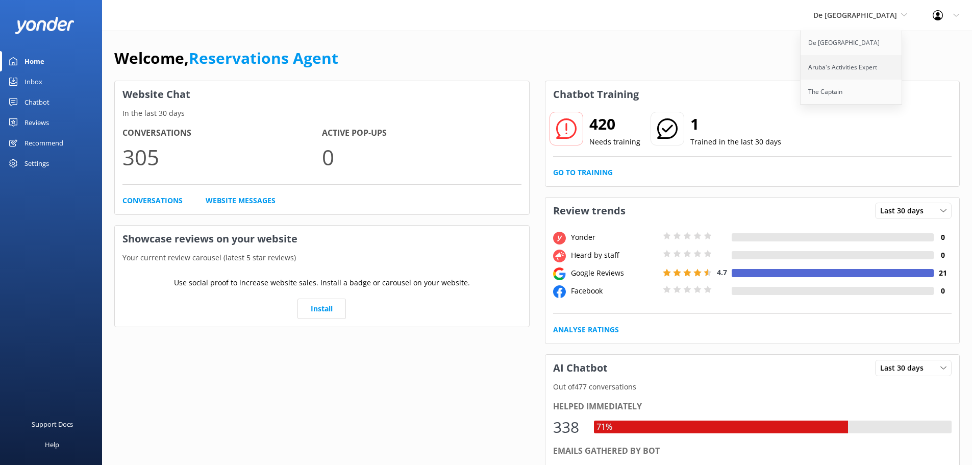
click at [874, 63] on link "Aruba's Activities Expert" at bounding box center [852, 67] width 102 height 25
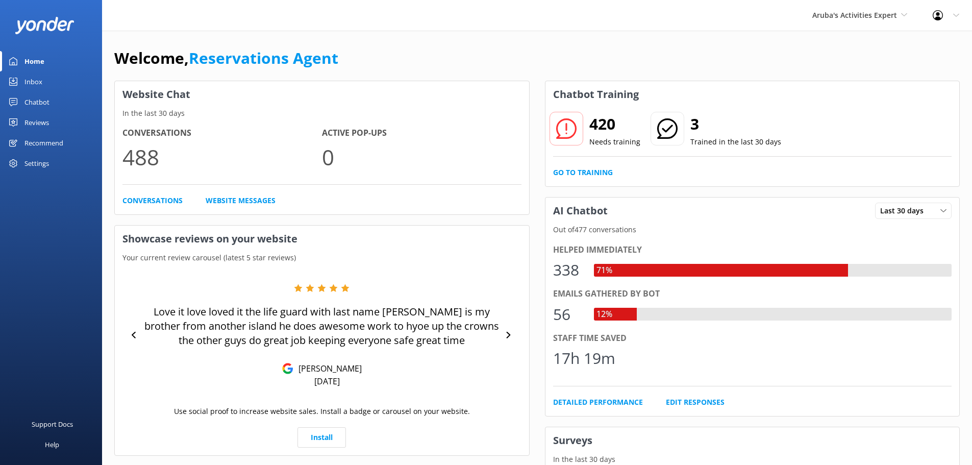
click at [43, 82] on link "Inbox" at bounding box center [51, 81] width 102 height 20
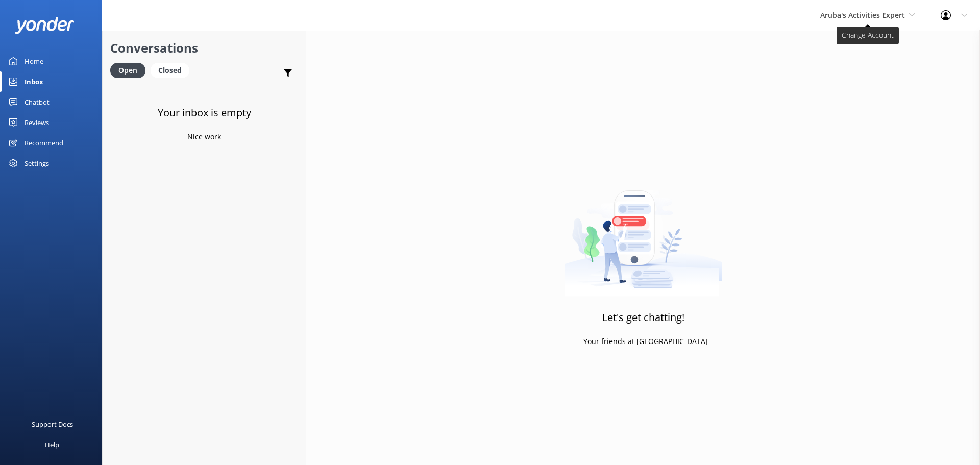
click at [856, 14] on span "Aruba's Activities Expert" at bounding box center [862, 15] width 85 height 10
click at [849, 92] on link "The Captain" at bounding box center [858, 92] width 102 height 25
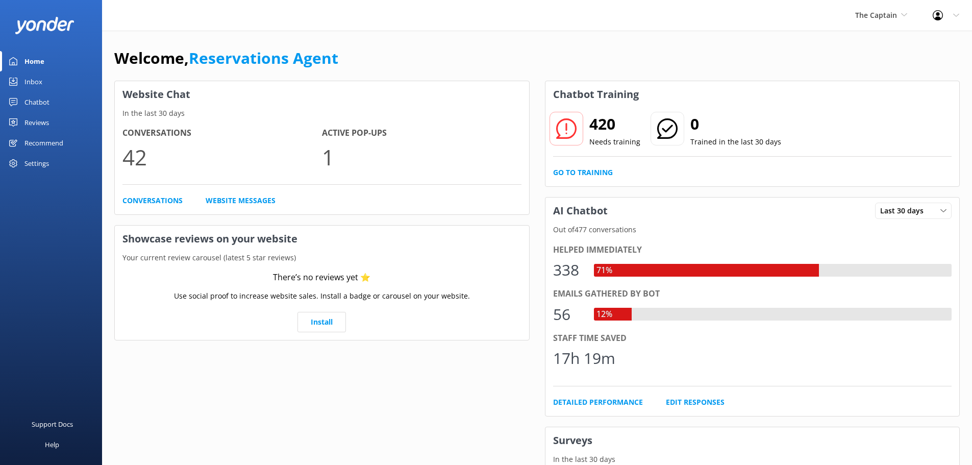
click at [29, 80] on div "Inbox" at bounding box center [34, 81] width 18 height 20
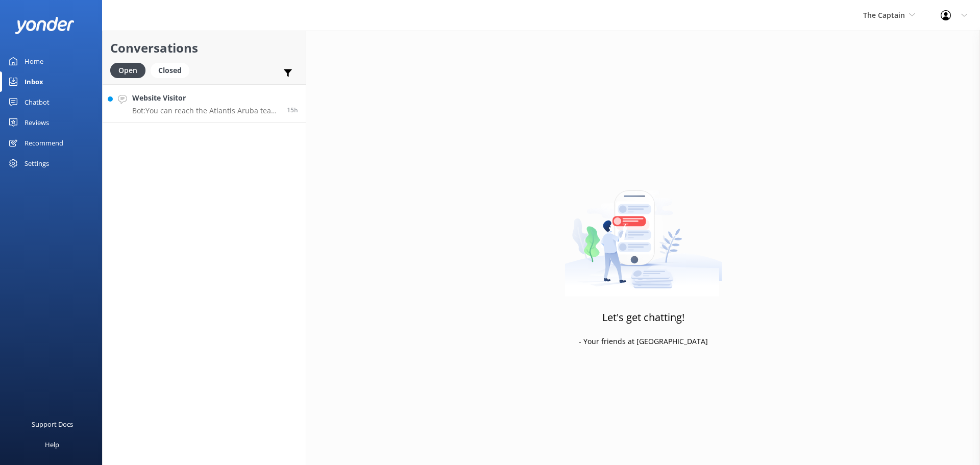
click at [212, 113] on p "Bot: You can reach the Atlantis Aruba team by calling +297 522 4500 or emailing…" at bounding box center [205, 110] width 147 height 9
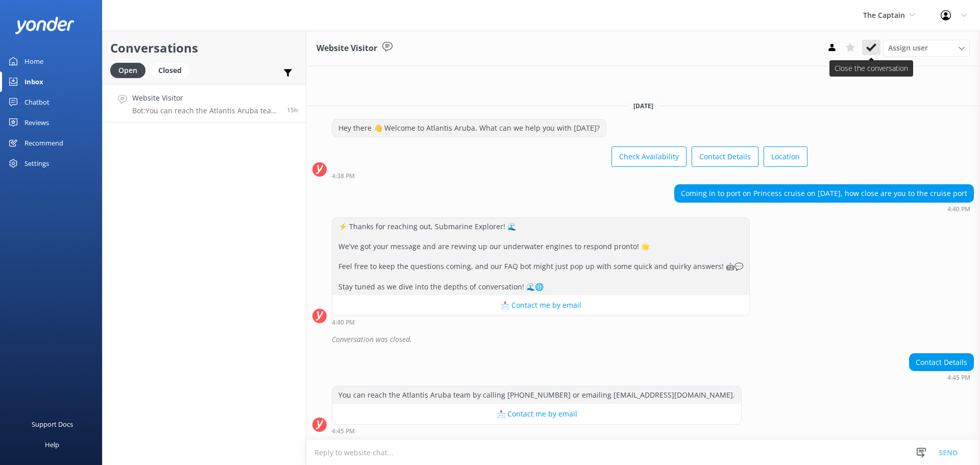
click at [871, 45] on icon at bounding box center [871, 47] width 10 height 10
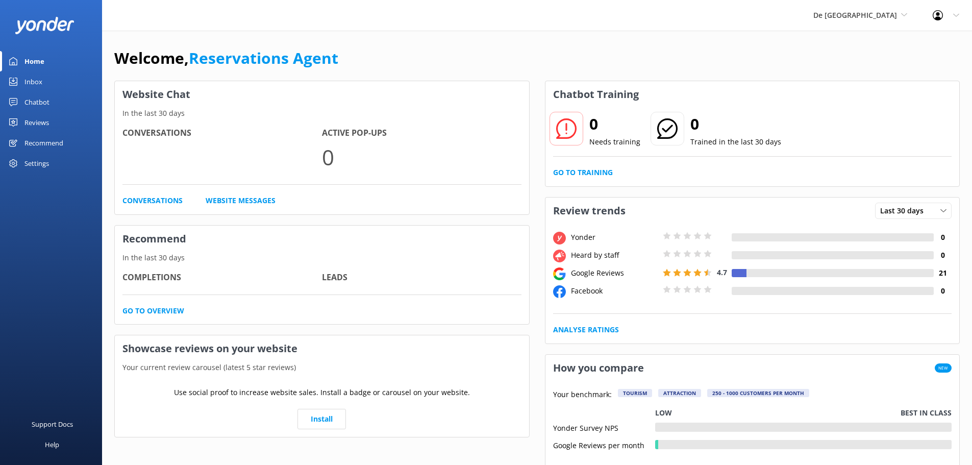
click at [30, 84] on div "Inbox" at bounding box center [34, 81] width 18 height 20
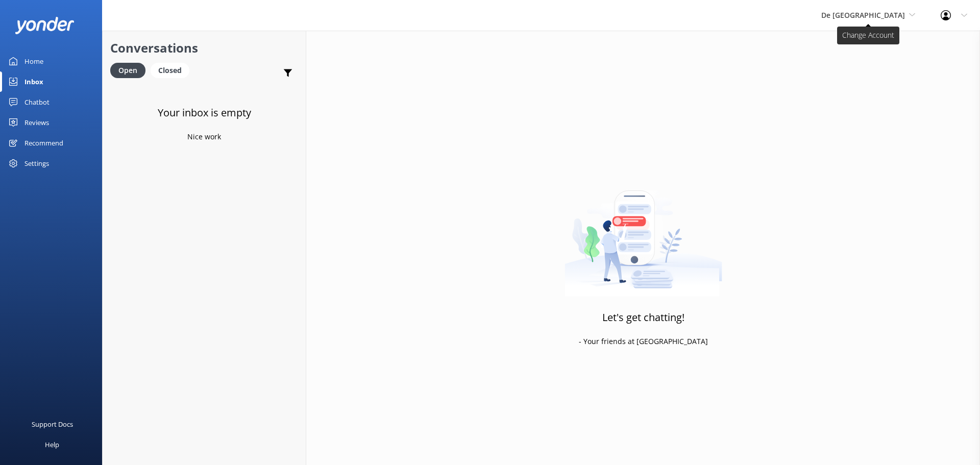
click at [884, 15] on span "De [GEOGRAPHIC_DATA]" at bounding box center [863, 15] width 84 height 10
click at [867, 61] on link "Aruba's Activities Expert" at bounding box center [860, 67] width 102 height 25
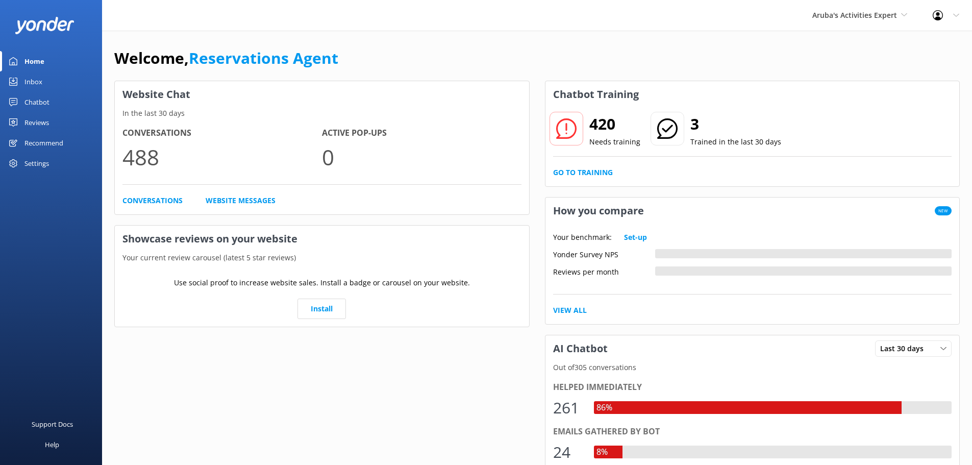
click at [37, 86] on div "Inbox" at bounding box center [34, 81] width 18 height 20
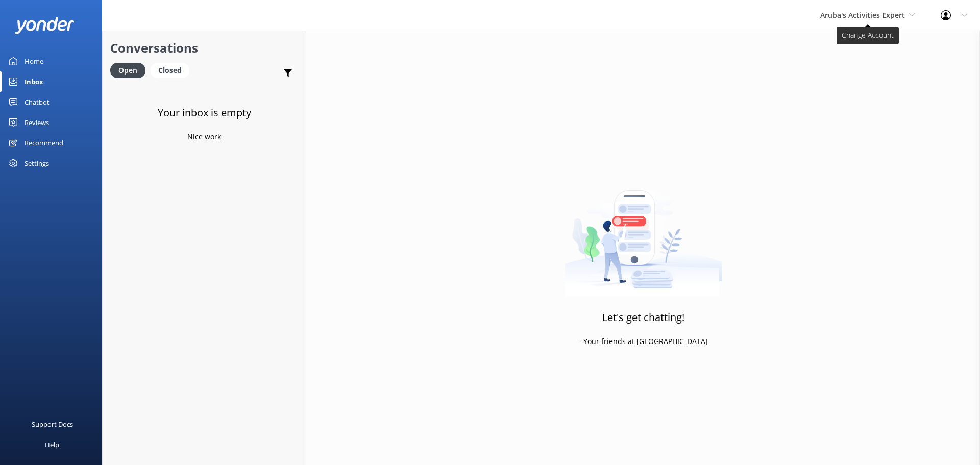
click at [841, 20] on span "Aruba's Activities Expert" at bounding box center [867, 15] width 95 height 11
click at [839, 94] on link "The Captain" at bounding box center [858, 92] width 102 height 25
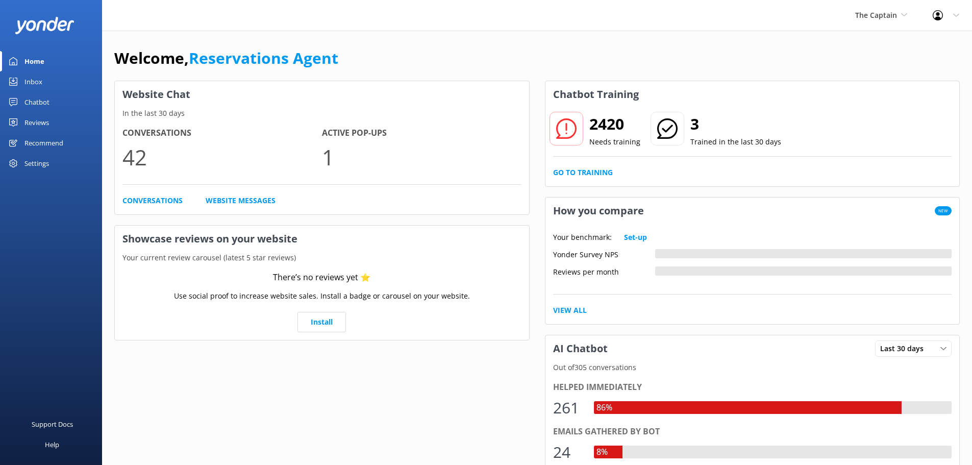
click at [54, 89] on link "Inbox" at bounding box center [51, 81] width 102 height 20
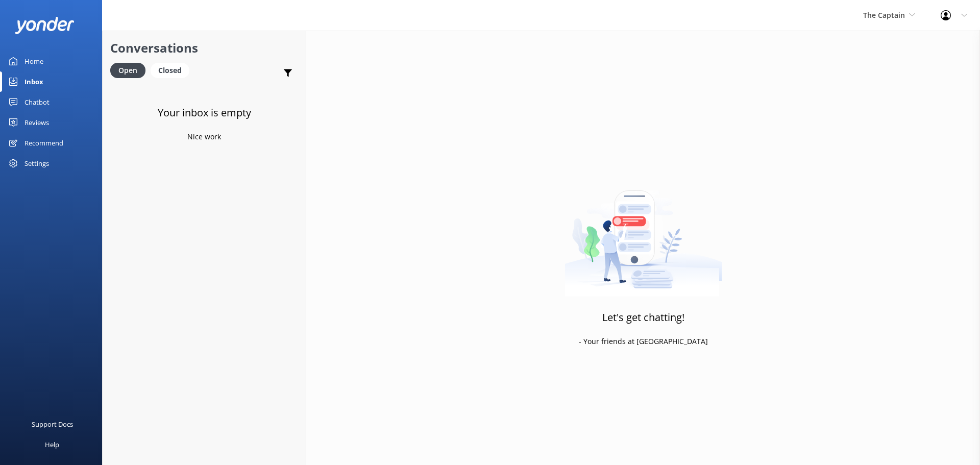
click at [43, 82] on div "Inbox" at bounding box center [34, 81] width 19 height 20
click at [874, 17] on span "The Captain" at bounding box center [884, 15] width 42 height 10
click at [888, 67] on link "Aruba's Activities Expert" at bounding box center [901, 67] width 102 height 25
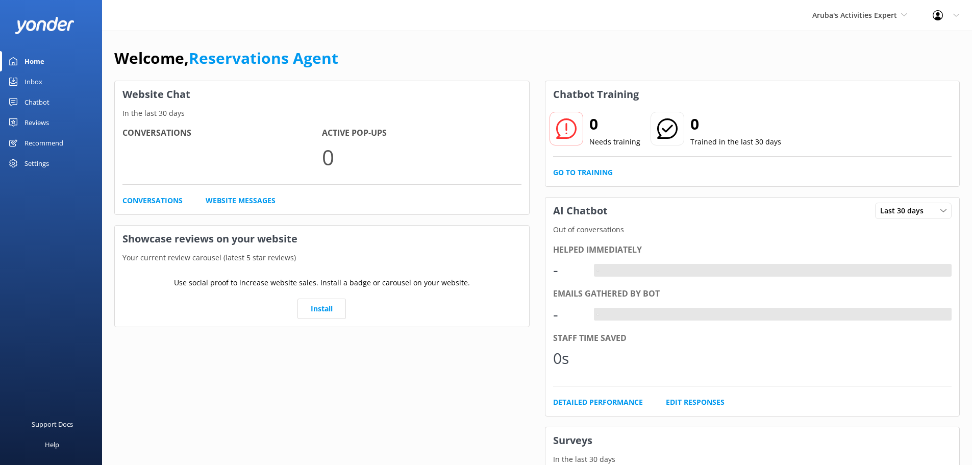
click at [54, 79] on link "Inbox" at bounding box center [51, 81] width 102 height 20
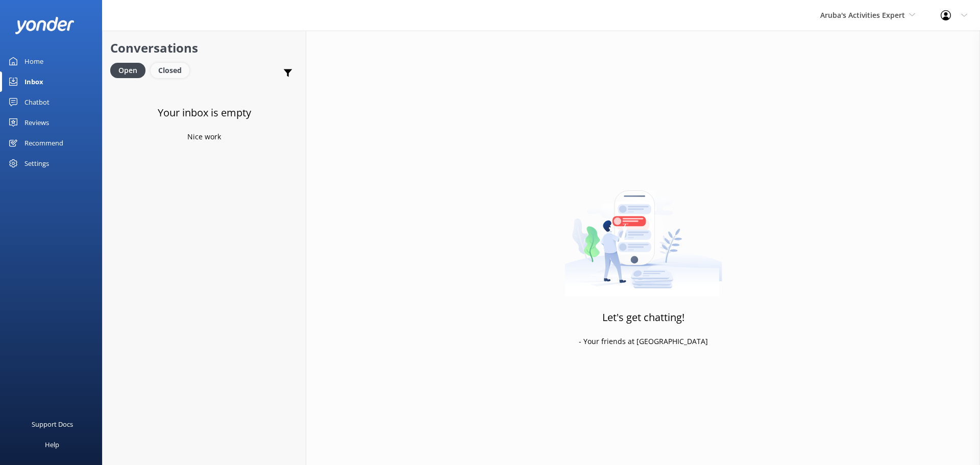
click at [168, 65] on div "Closed" at bounding box center [170, 70] width 39 height 15
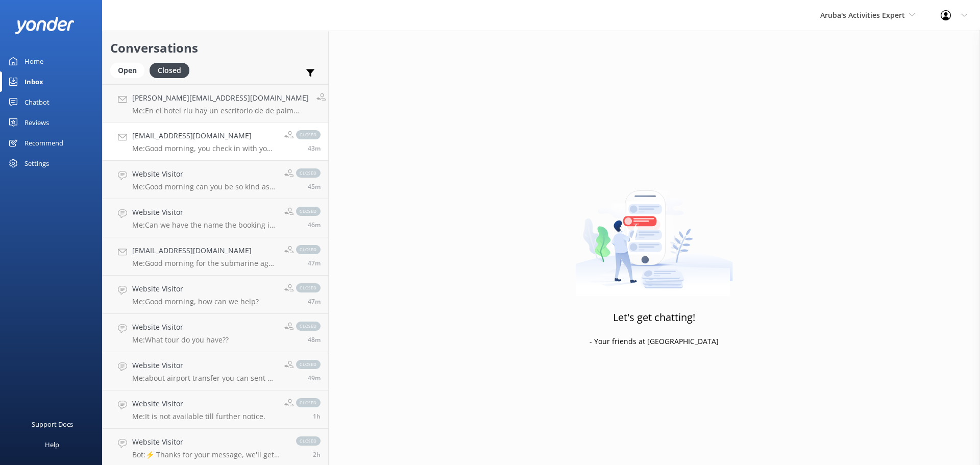
click at [203, 142] on div "kayla42388@gmail.com Me: Good morning, you check in with your name, your bookin…" at bounding box center [204, 141] width 144 height 22
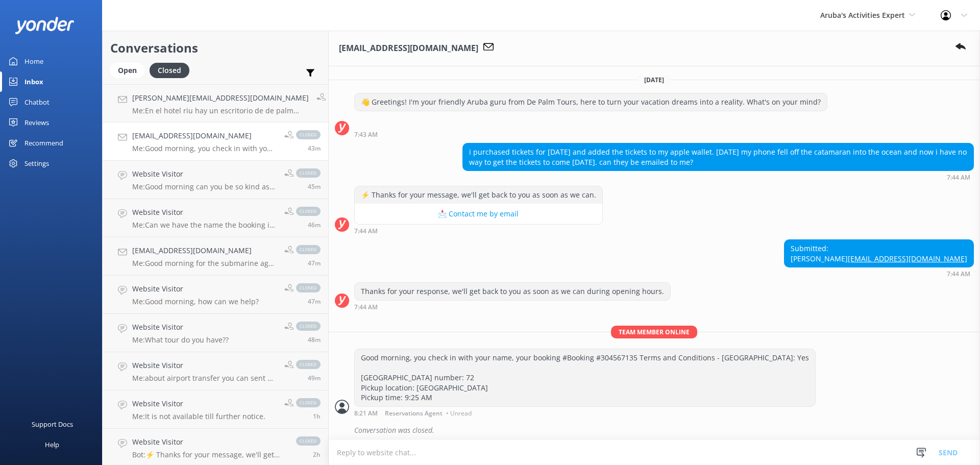
scroll to position [25, 0]
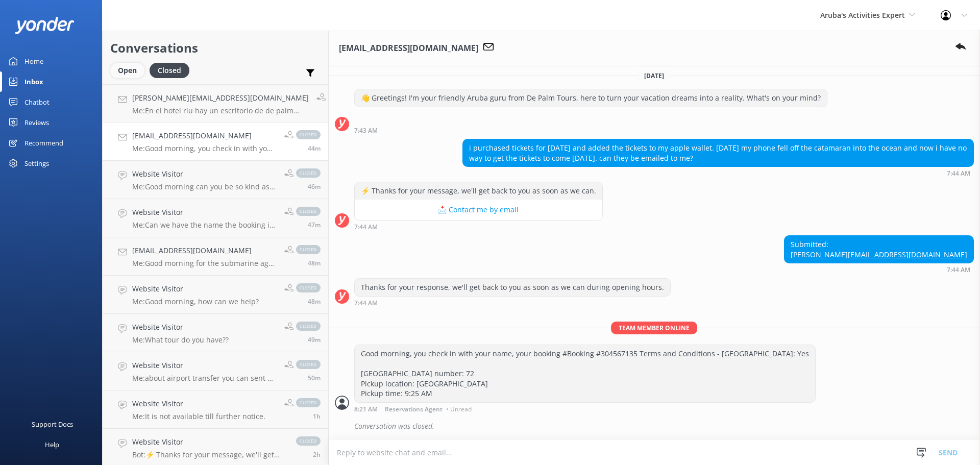
click at [119, 72] on div "Open" at bounding box center [127, 70] width 34 height 15
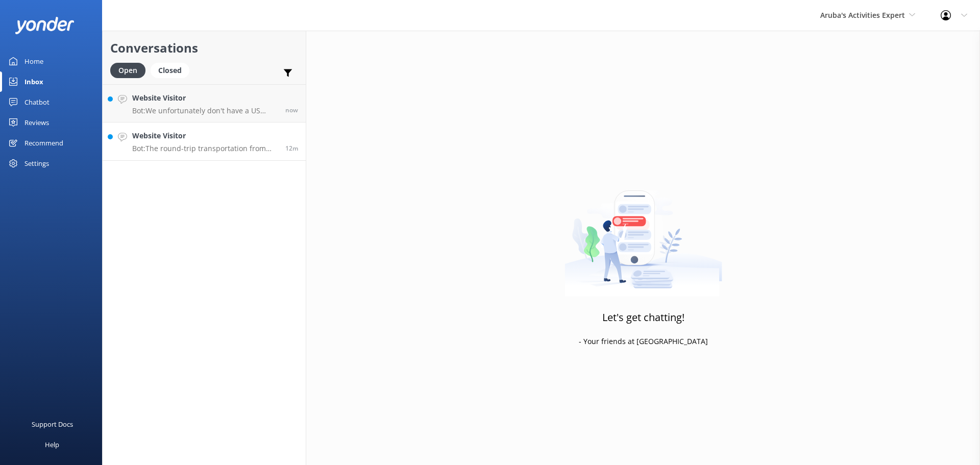
click at [205, 140] on h4 "Website Visitor" at bounding box center [204, 135] width 145 height 11
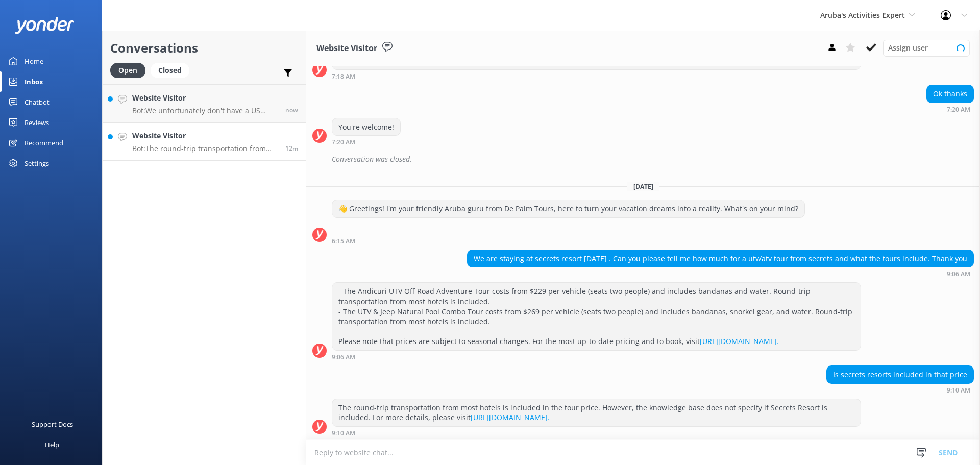
scroll to position [278, 0]
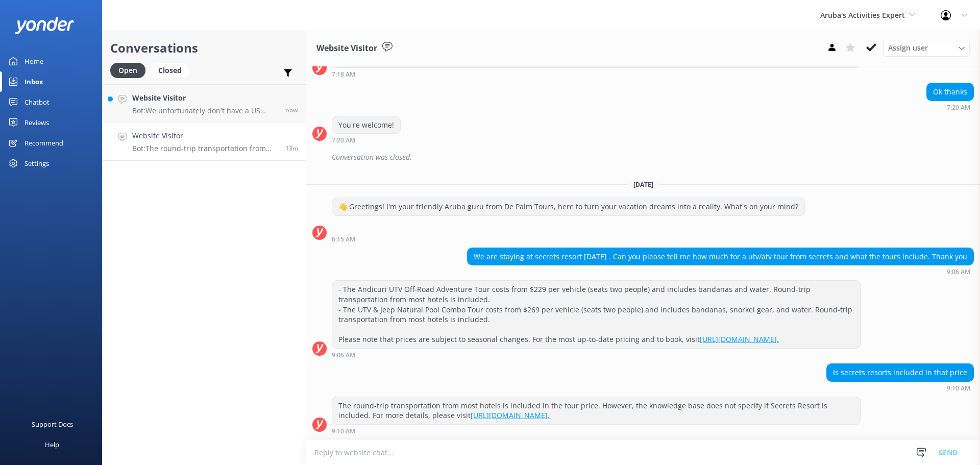
click at [368, 455] on textarea at bounding box center [643, 452] width 674 height 25
click at [467, 457] on textarea "transportation for secrets is additional" at bounding box center [643, 452] width 674 height 26
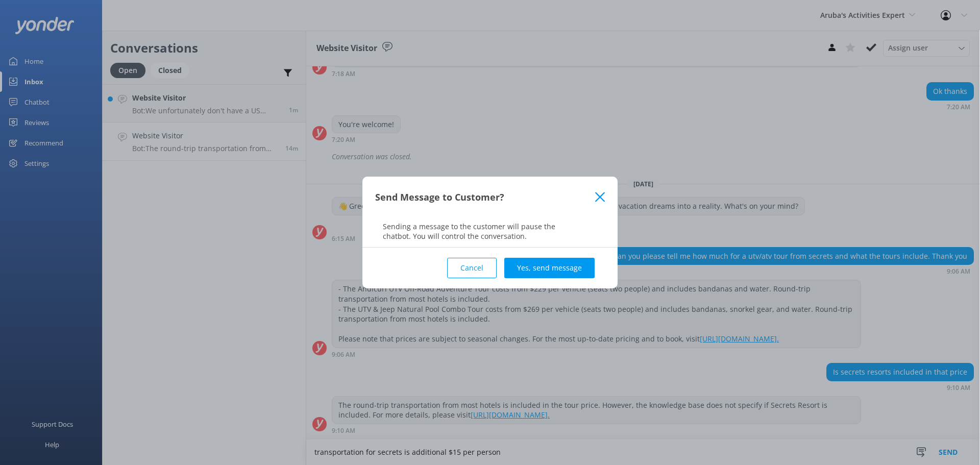
type textarea "transportation for secrets is additional $15 per person"
click at [520, 251] on div "Cancel Yes, send message" at bounding box center [490, 268] width 230 height 41
click at [532, 270] on button "Yes, send message" at bounding box center [549, 268] width 90 height 20
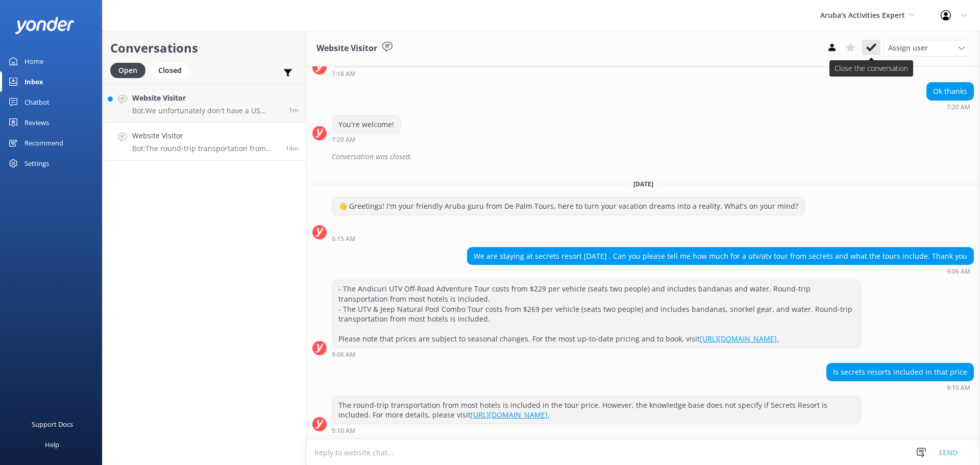
scroll to position [278, 0]
click at [874, 44] on use at bounding box center [871, 47] width 10 height 8
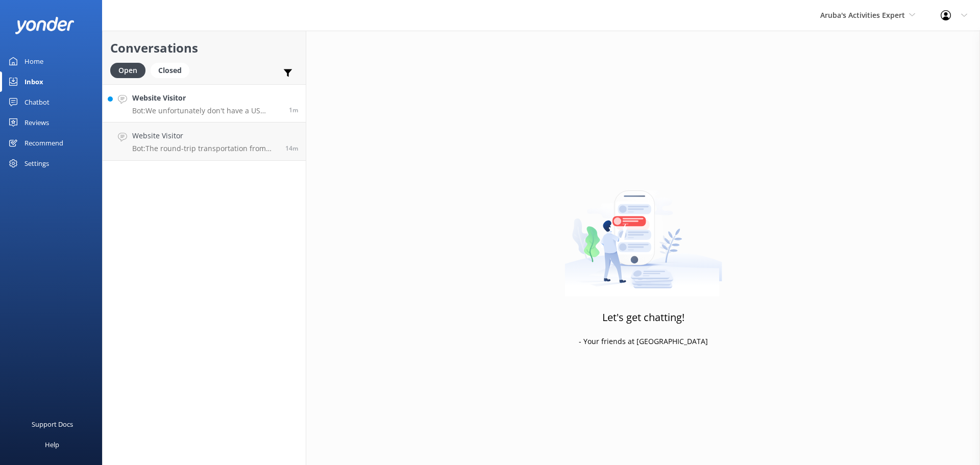
click at [211, 104] on div "Website Visitor Bot: We unfortunately don't have a US phone number, but you can…" at bounding box center [206, 103] width 149 height 22
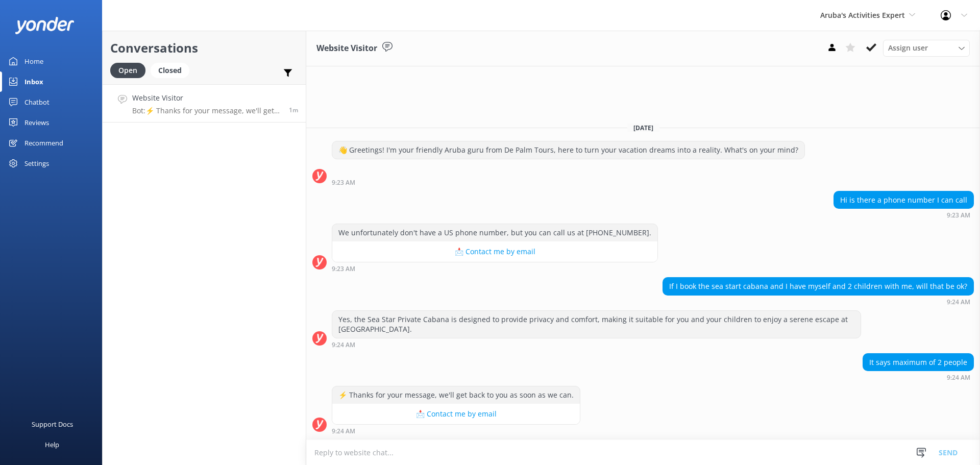
click at [376, 453] on textarea at bounding box center [643, 452] width 674 height 25
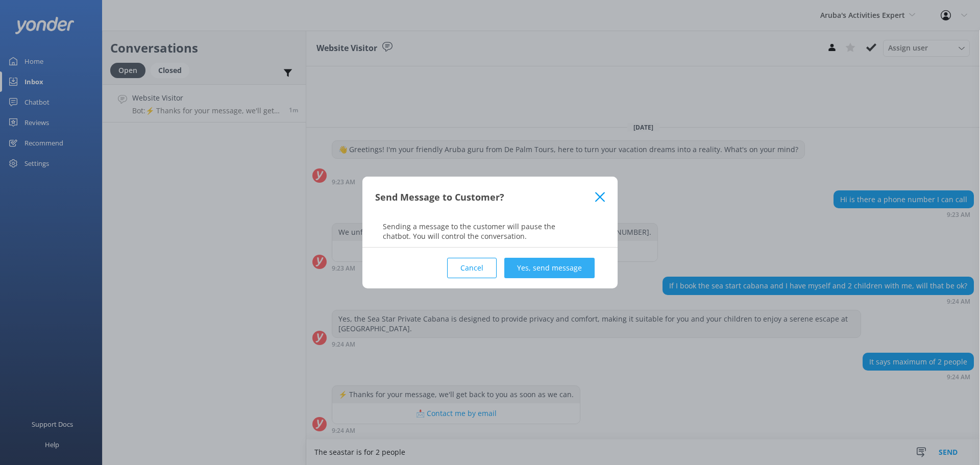
type textarea "The seastar is for 2 people"
click at [556, 264] on button "Yes, send message" at bounding box center [549, 268] width 90 height 20
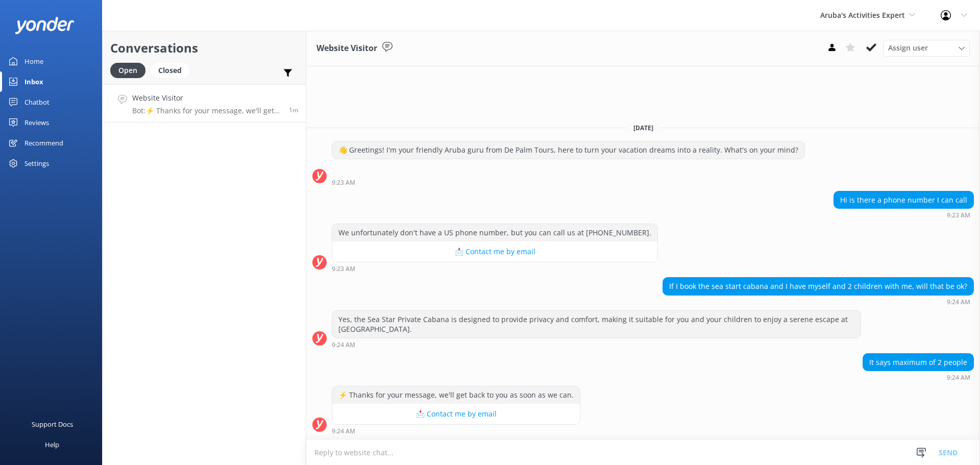
scroll to position [19, 0]
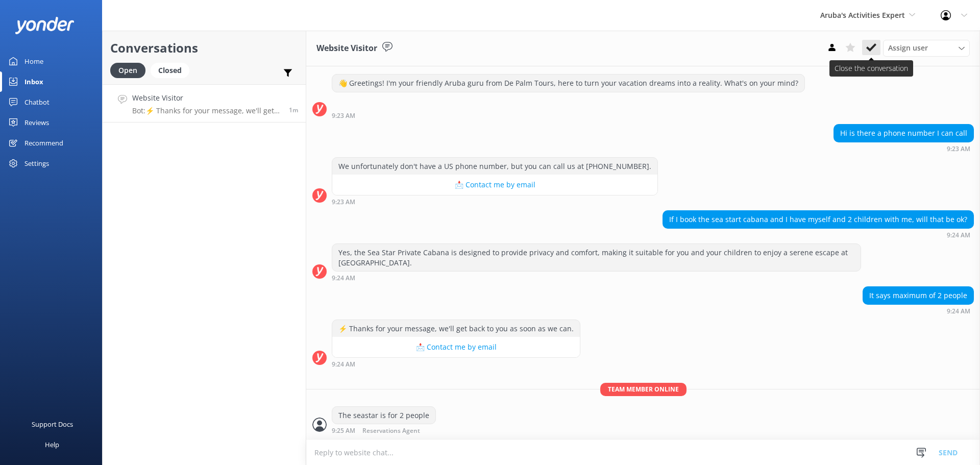
click at [867, 48] on use at bounding box center [871, 47] width 10 height 8
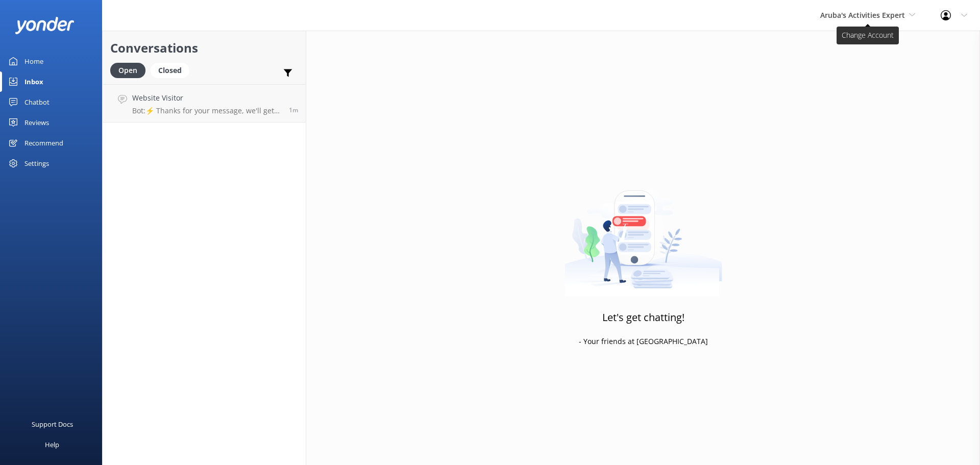
click at [873, 20] on span "Aruba's Activities Expert" at bounding box center [867, 15] width 95 height 11
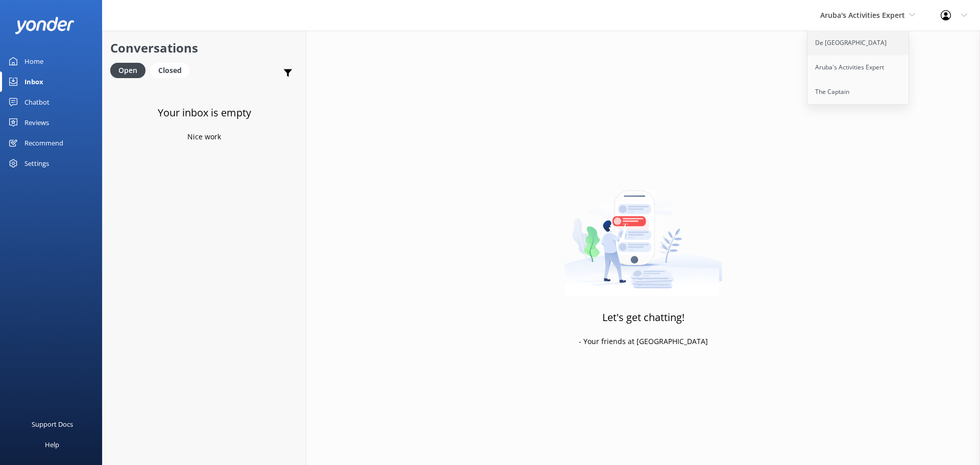
click at [863, 41] on link "De [GEOGRAPHIC_DATA]" at bounding box center [858, 43] width 102 height 25
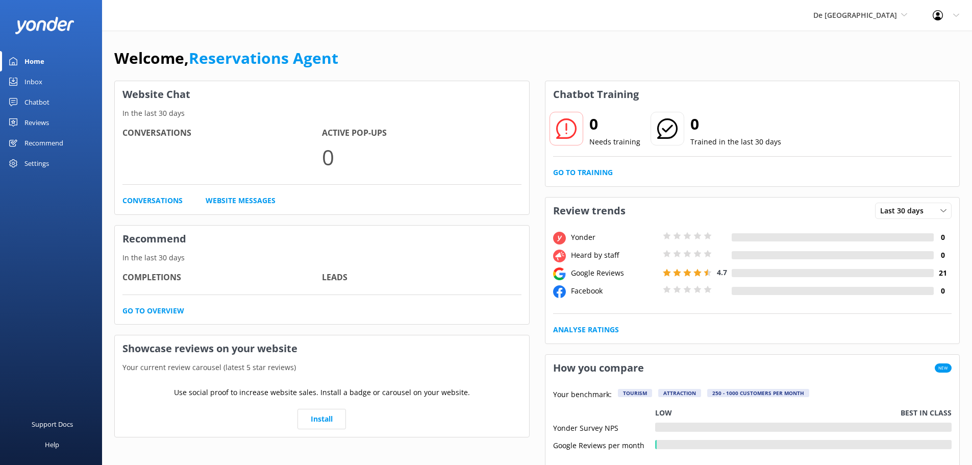
click at [51, 84] on link "Inbox" at bounding box center [51, 81] width 102 height 20
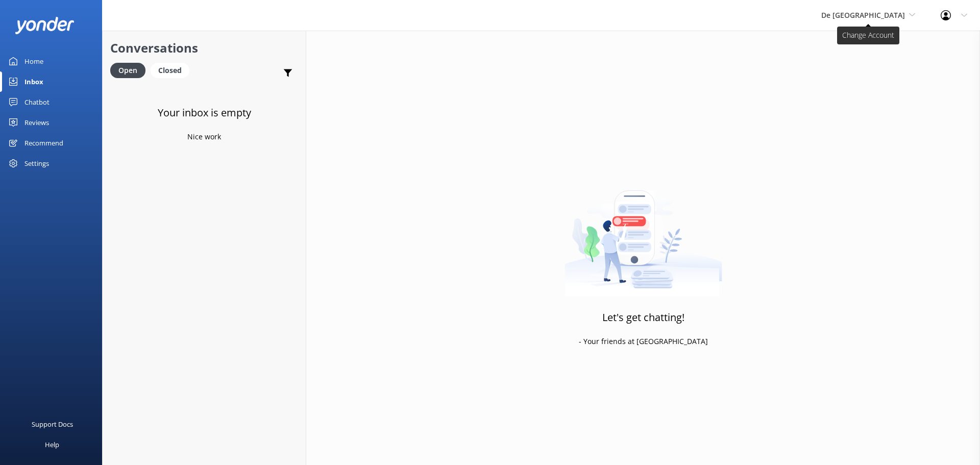
click at [884, 14] on span "De [GEOGRAPHIC_DATA]" at bounding box center [863, 15] width 84 height 10
click at [876, 90] on link "The Captain" at bounding box center [860, 92] width 102 height 25
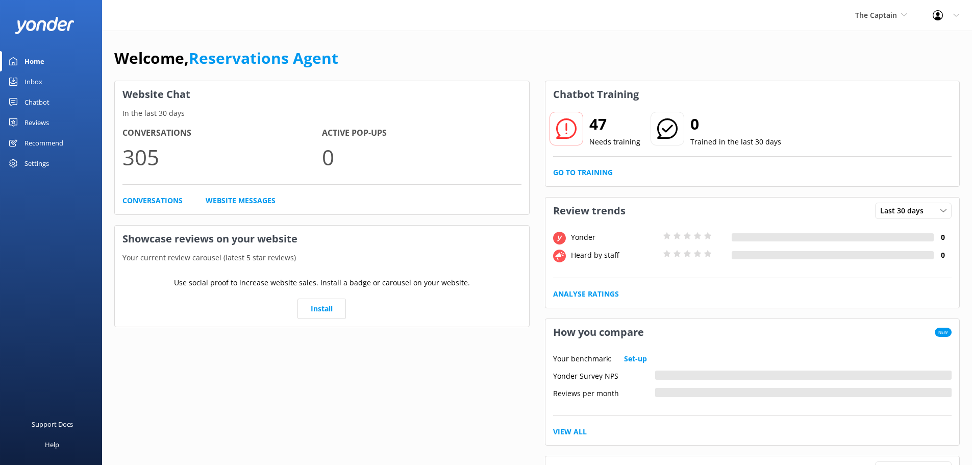
click at [52, 77] on link "Inbox" at bounding box center [51, 81] width 102 height 20
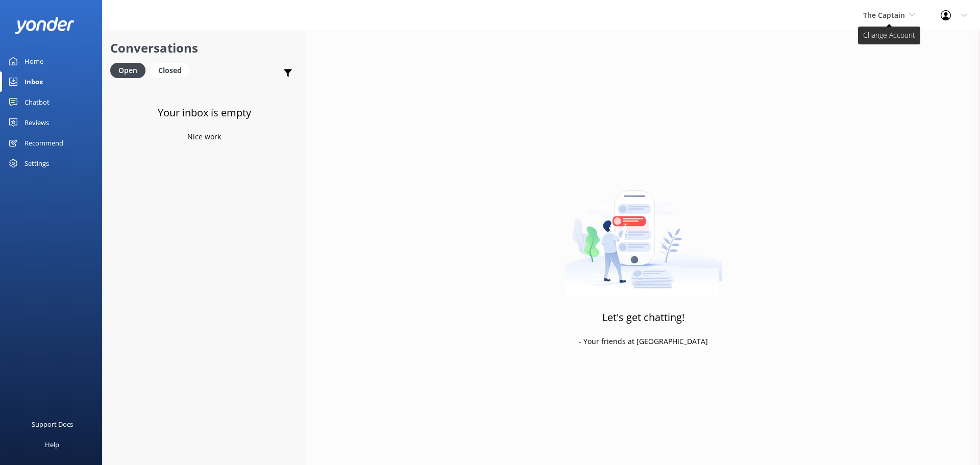
click at [881, 17] on span "The Captain" at bounding box center [884, 15] width 42 height 10
click at [886, 60] on link "Aruba's Activities Expert" at bounding box center [901, 67] width 102 height 25
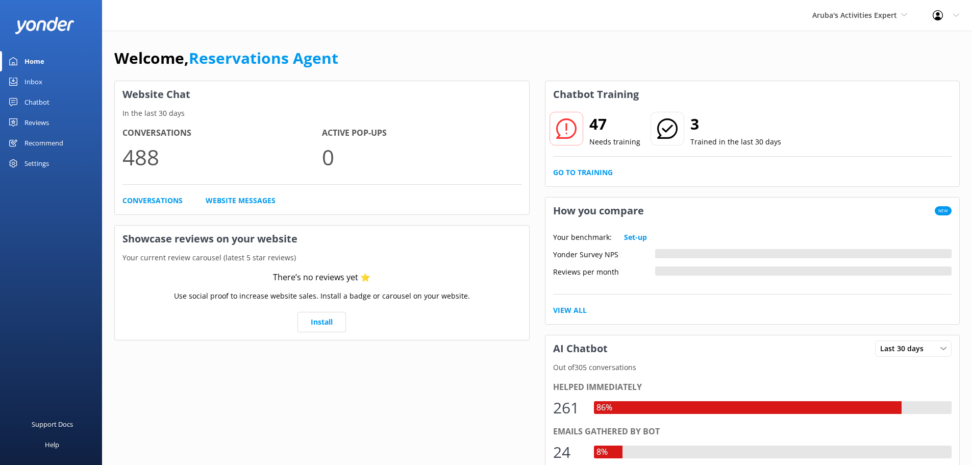
click at [28, 72] on div "Inbox" at bounding box center [34, 81] width 18 height 20
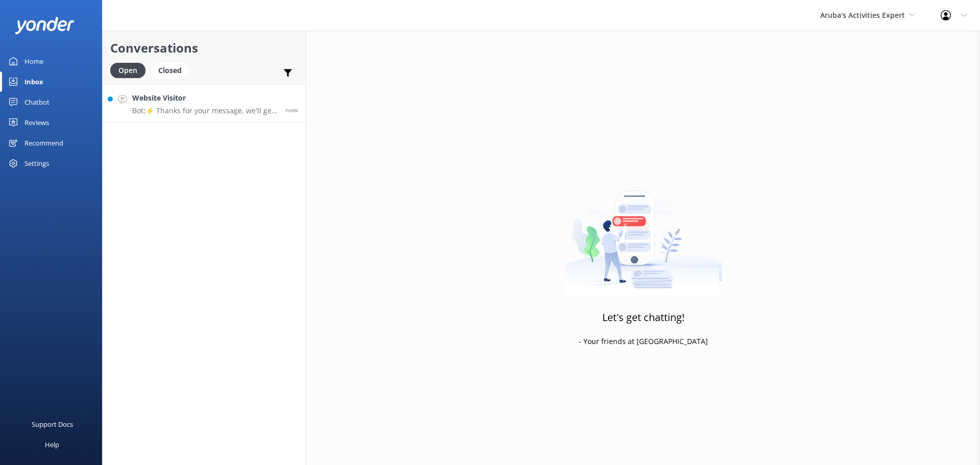
click at [194, 102] on h4 "Website Visitor" at bounding box center [204, 97] width 145 height 11
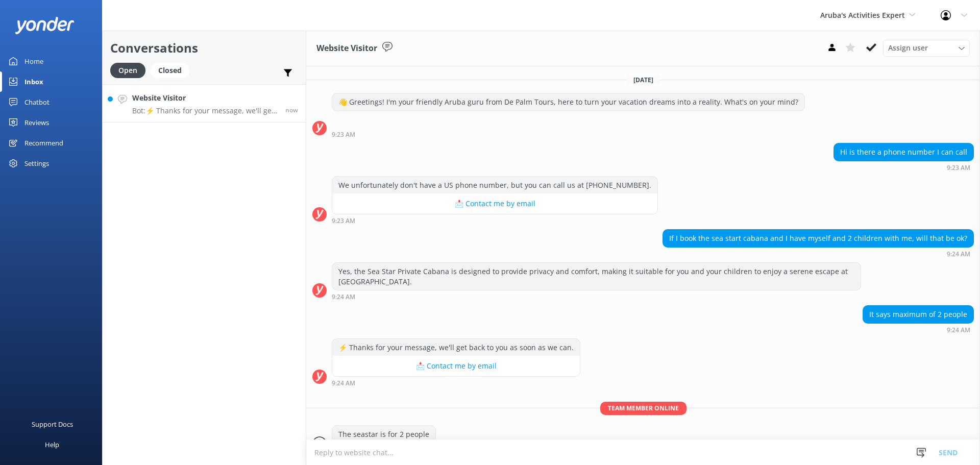
scroll to position [41, 0]
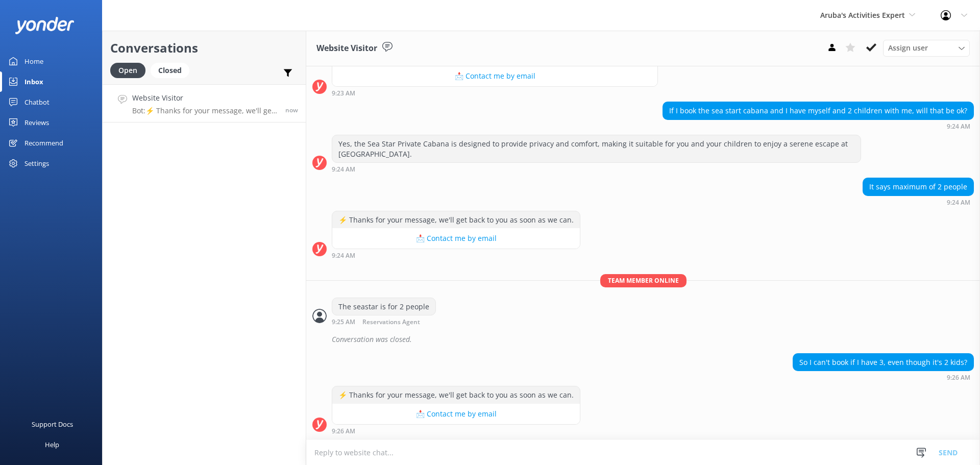
click at [366, 452] on textarea at bounding box center [643, 452] width 674 height 25
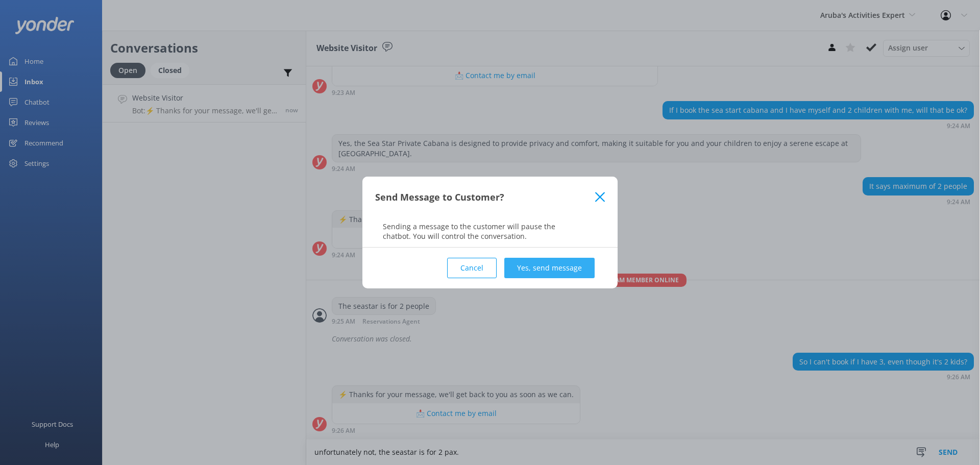
type textarea "unfortunately not, the seastar is for 2 pax."
click at [561, 271] on button "Yes, send message" at bounding box center [549, 268] width 90 height 20
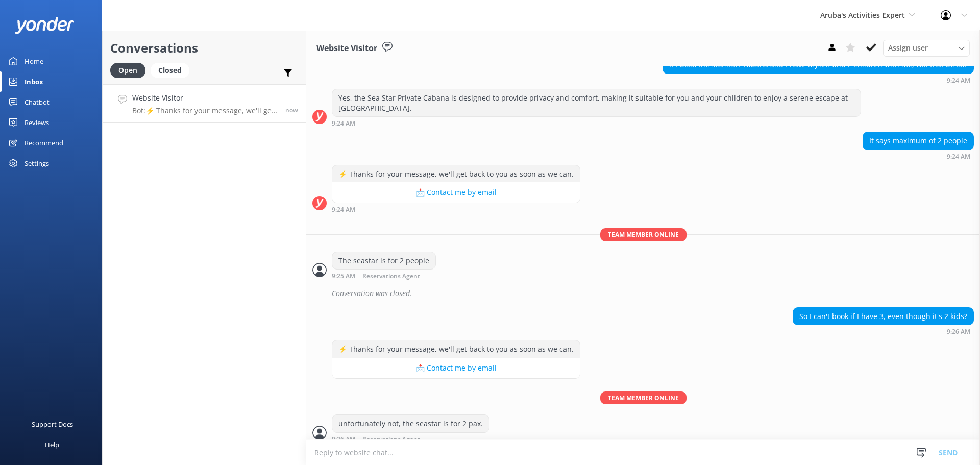
scroll to position [182, 0]
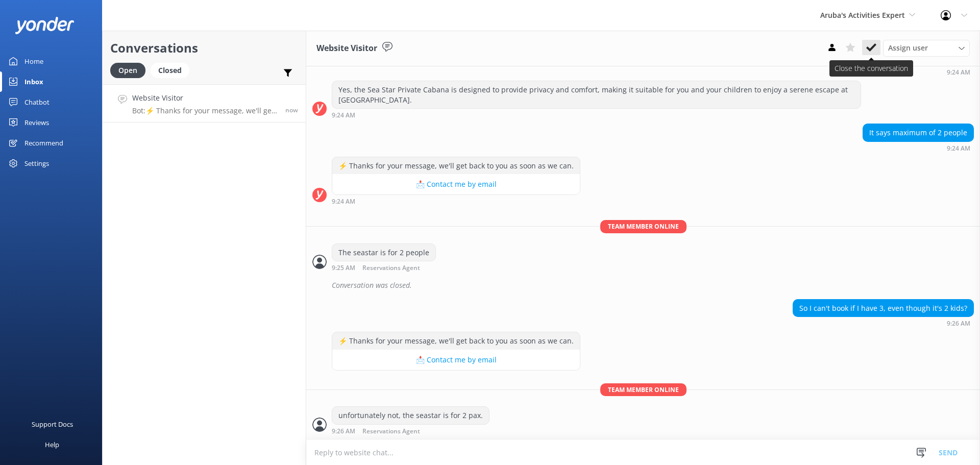
click at [869, 53] on button at bounding box center [871, 47] width 18 height 15
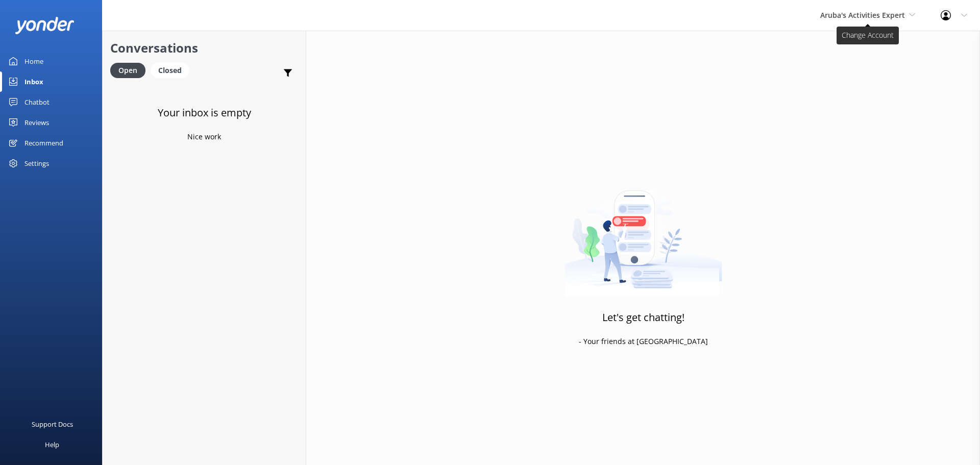
drag, startPoint x: 851, startPoint y: 19, endPoint x: 848, endPoint y: 23, distance: 5.5
click at [850, 19] on span "Aruba's Activities Expert" at bounding box center [862, 15] width 85 height 10
click at [842, 30] on div "De Palm Island Aruba's Activities Expert The Captain" at bounding box center [858, 67] width 102 height 75
click at [838, 19] on span "Aruba's Activities Expert" at bounding box center [862, 15] width 85 height 10
click at [850, 45] on link "De [GEOGRAPHIC_DATA]" at bounding box center [858, 43] width 102 height 25
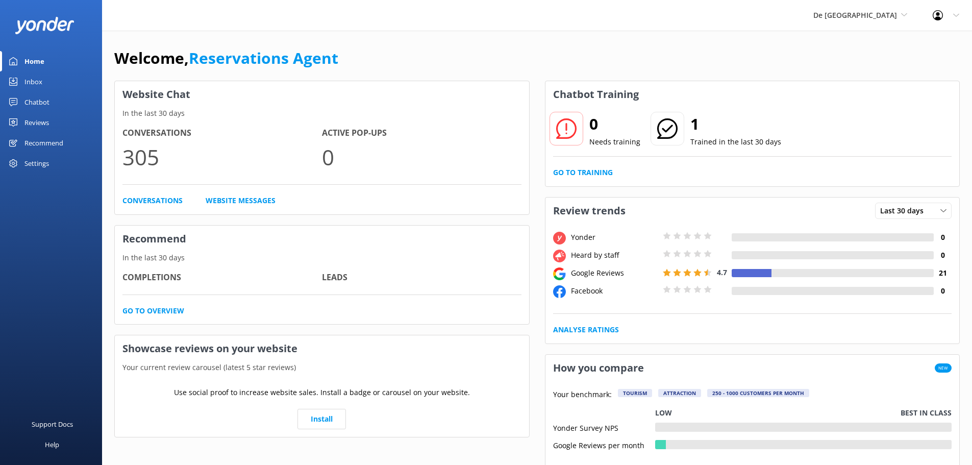
click at [55, 91] on link "Inbox" at bounding box center [51, 81] width 102 height 20
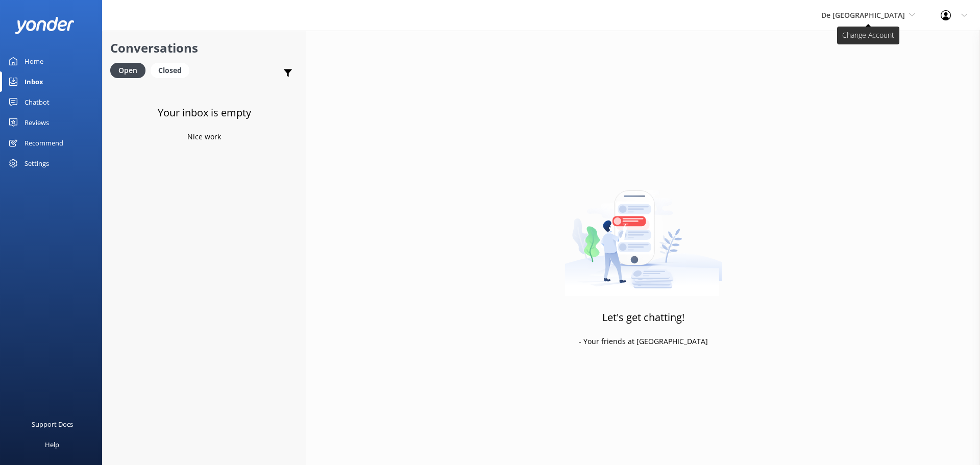
click at [867, 19] on span "De [GEOGRAPHIC_DATA]" at bounding box center [863, 15] width 84 height 10
click at [873, 103] on link "The Captain" at bounding box center [860, 92] width 102 height 25
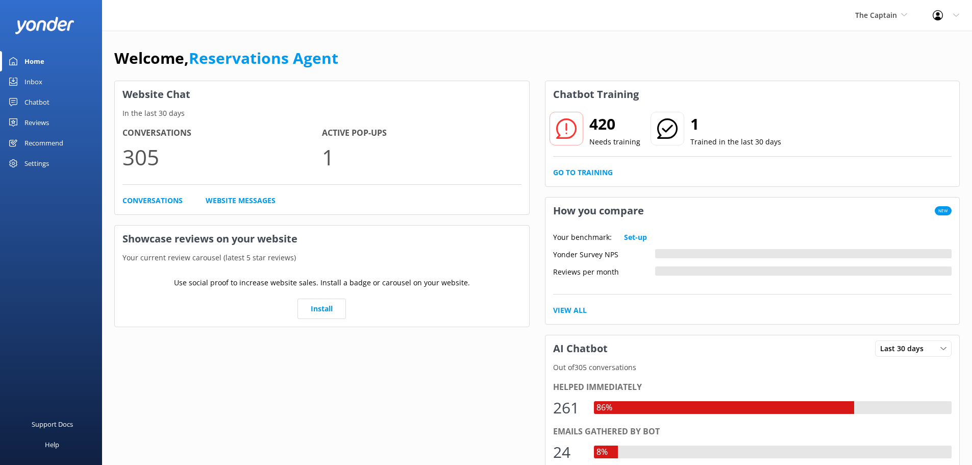
click at [46, 78] on link "Inbox" at bounding box center [51, 81] width 102 height 20
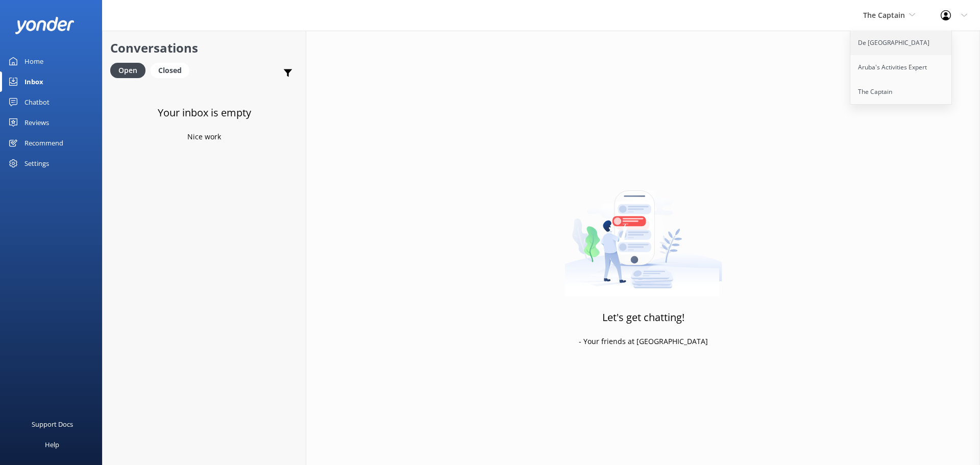
click at [870, 48] on link "De [GEOGRAPHIC_DATA]" at bounding box center [901, 43] width 102 height 25
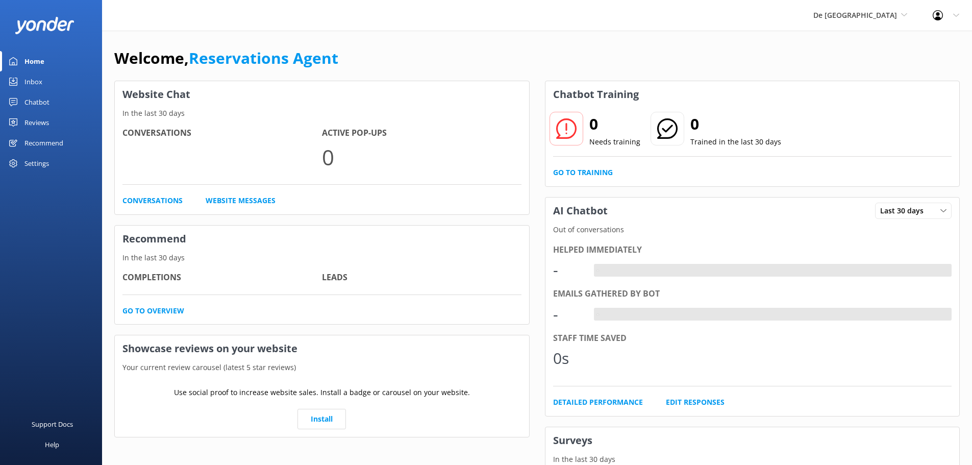
click at [45, 74] on link "Inbox" at bounding box center [51, 81] width 102 height 20
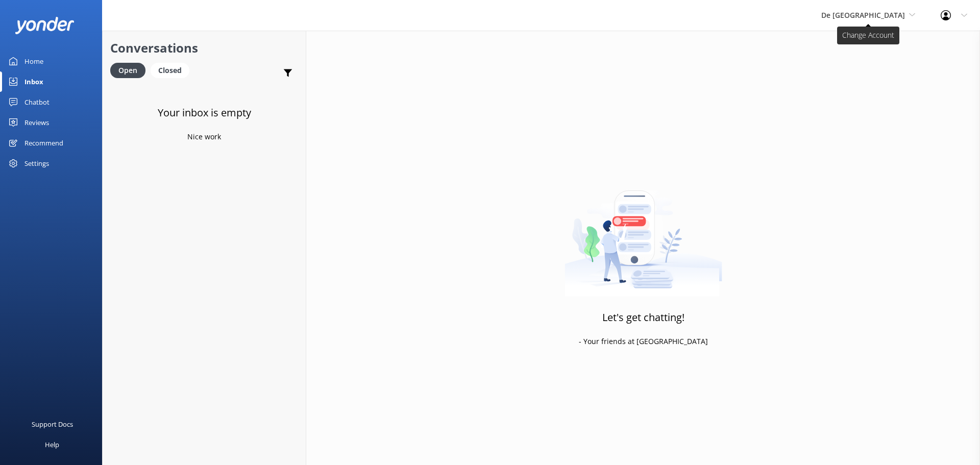
click at [866, 17] on span "De [GEOGRAPHIC_DATA]" at bounding box center [863, 15] width 84 height 10
click at [865, 64] on link "Aruba's Activities Expert" at bounding box center [860, 67] width 102 height 25
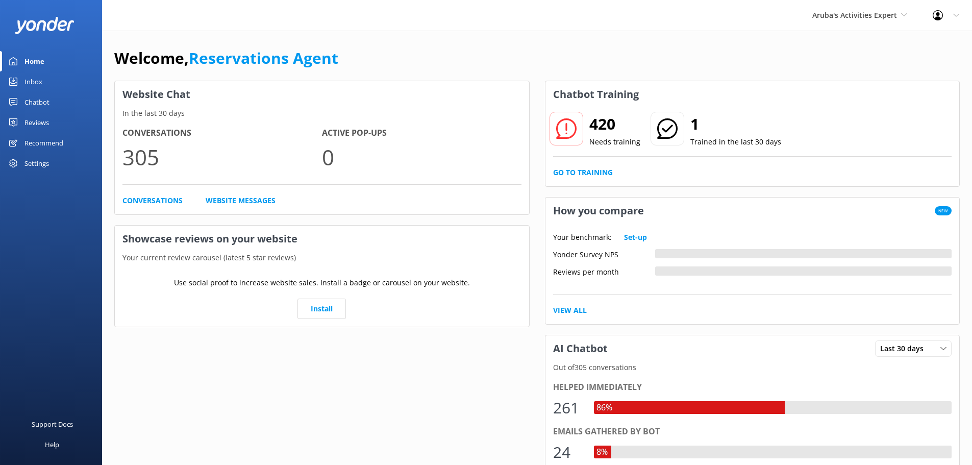
click at [59, 77] on link "Inbox" at bounding box center [51, 81] width 102 height 20
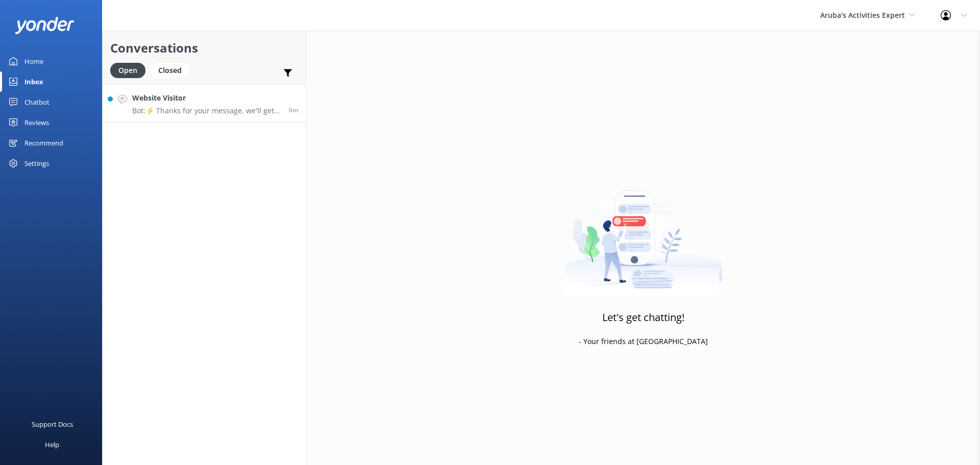
click at [197, 101] on h4 "Website Visitor" at bounding box center [206, 97] width 149 height 11
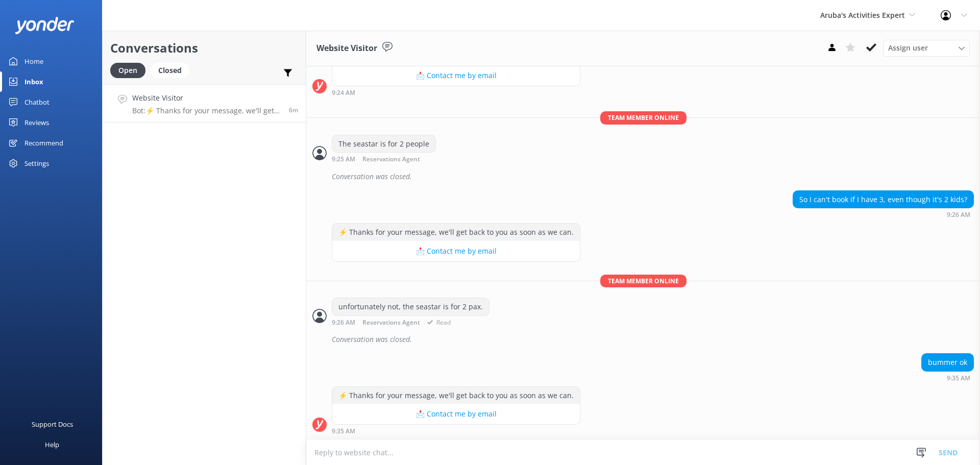
scroll to position [314, 0]
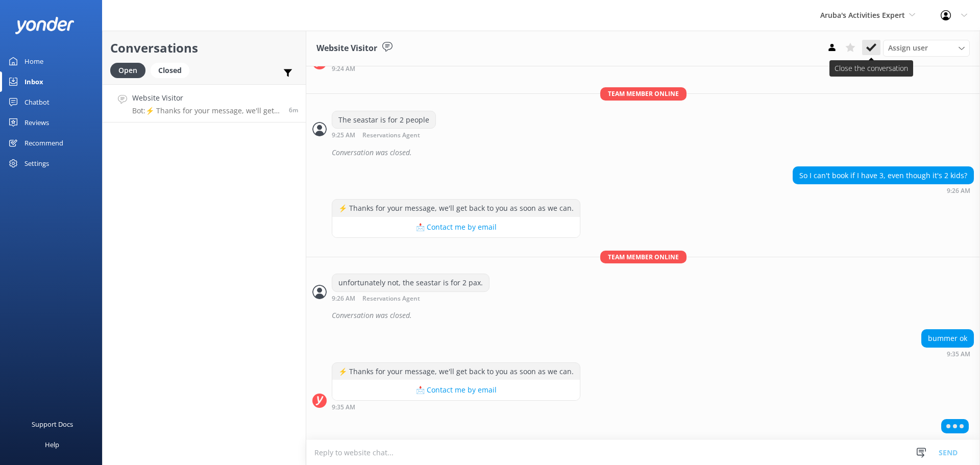
click at [866, 48] on icon at bounding box center [871, 47] width 10 height 10
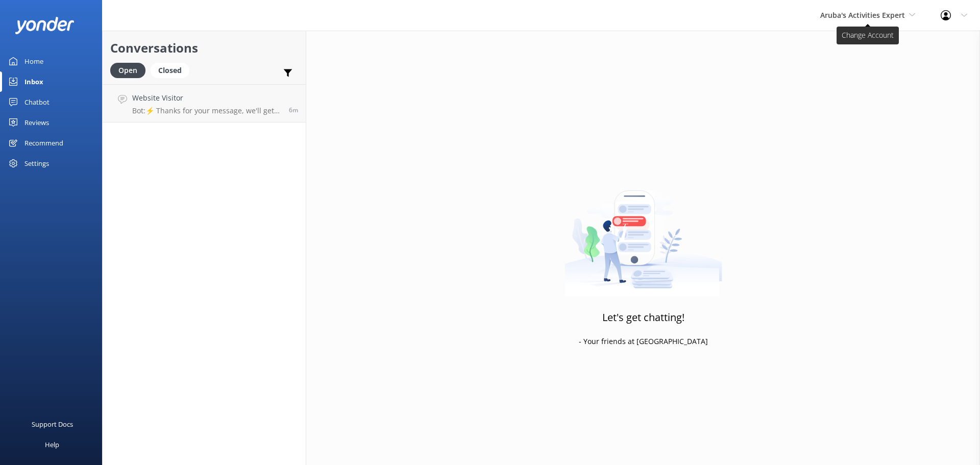
click at [853, 17] on span "Aruba's Activities Expert" at bounding box center [862, 15] width 85 height 10
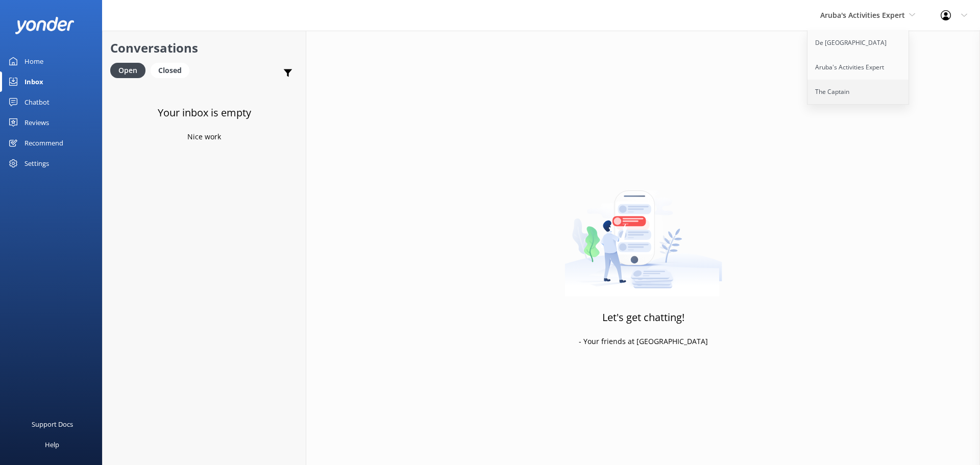
click at [836, 88] on link "The Captain" at bounding box center [858, 92] width 102 height 25
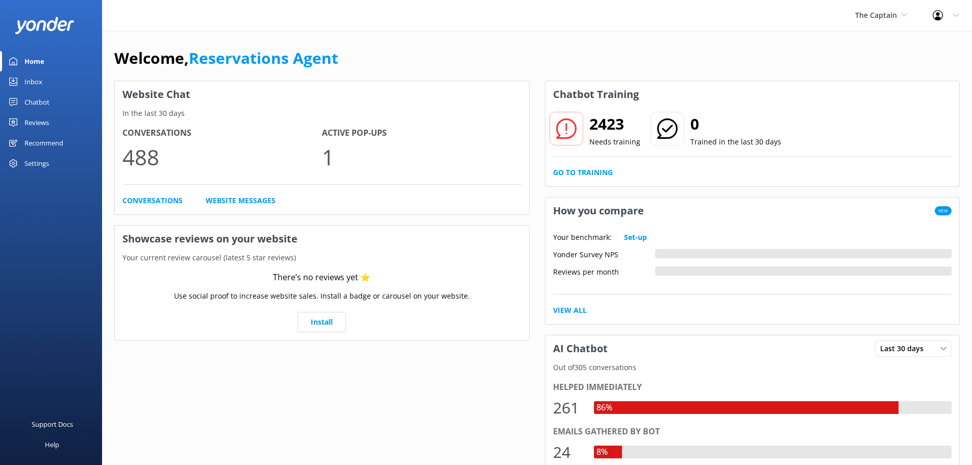
click at [51, 83] on link "Inbox" at bounding box center [51, 81] width 102 height 20
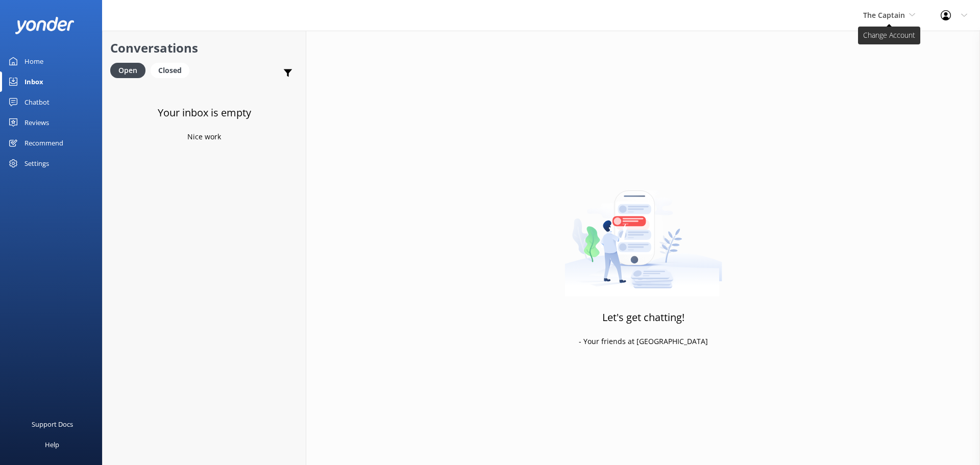
click at [882, 18] on span "The Captain" at bounding box center [884, 15] width 42 height 10
click at [874, 39] on link "De [GEOGRAPHIC_DATA]" at bounding box center [901, 43] width 102 height 25
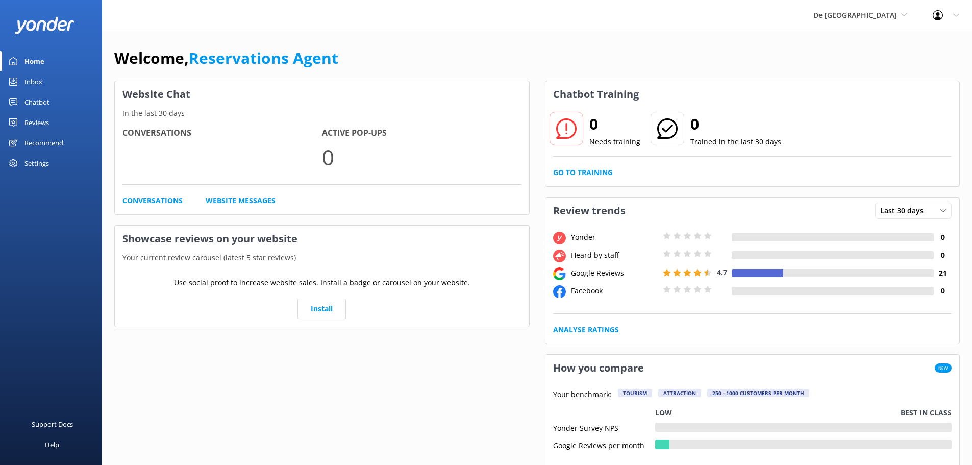
click at [35, 74] on div "Inbox" at bounding box center [34, 81] width 18 height 20
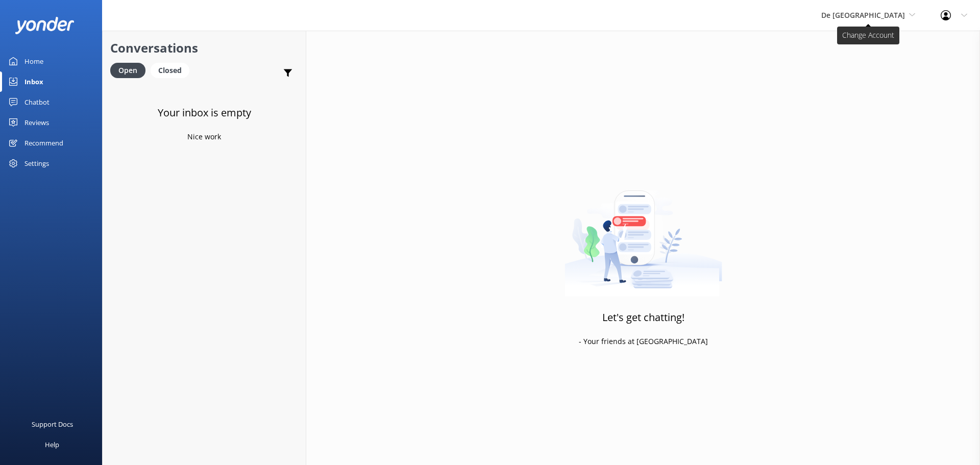
click at [870, 18] on span "De [GEOGRAPHIC_DATA]" at bounding box center [863, 15] width 84 height 10
click at [863, 61] on link "Aruba's Activities Expert" at bounding box center [860, 67] width 102 height 25
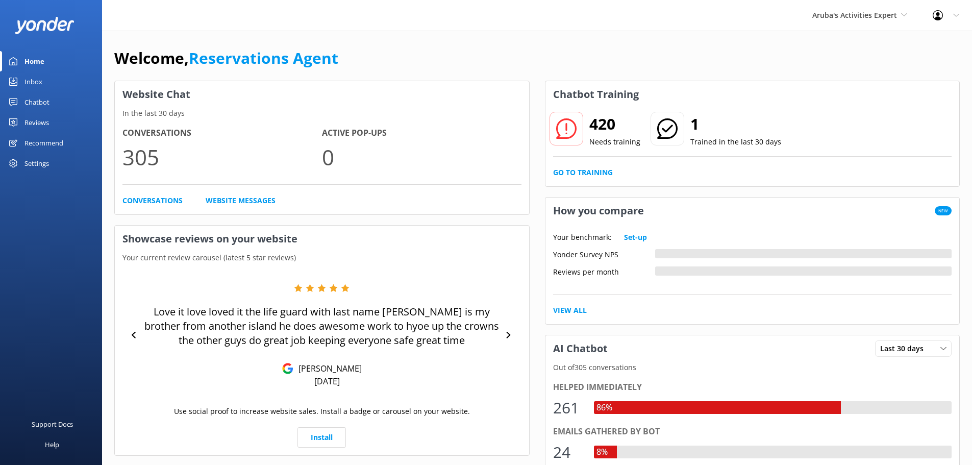
click at [37, 82] on div "Inbox" at bounding box center [34, 81] width 18 height 20
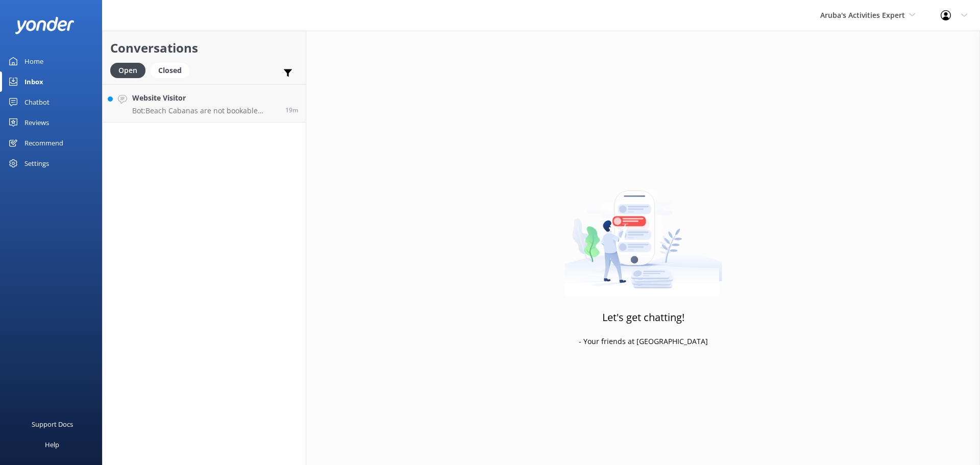
click at [168, 125] on div "Conversations Open Closed Important Assigned to me Unassigned Website Visitor B…" at bounding box center [204, 248] width 204 height 434
click at [189, 116] on link "Website Visitor Bot: Beach Cabanas are not bookable online. Please send an emai…" at bounding box center [204, 103] width 203 height 38
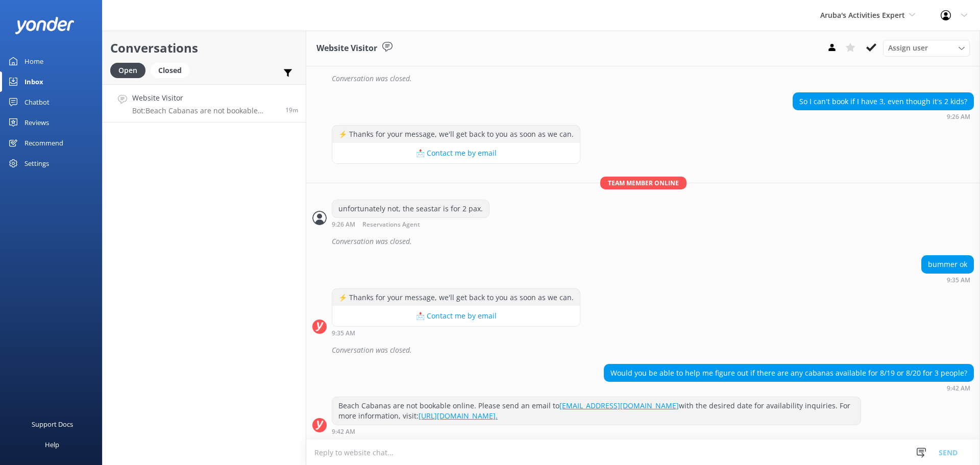
scroll to position [389, 0]
drag, startPoint x: 876, startPoint y: 48, endPoint x: 870, endPoint y: 52, distance: 7.5
click at [876, 49] on button at bounding box center [871, 47] width 18 height 15
